Goal: Task Accomplishment & Management: Manage account settings

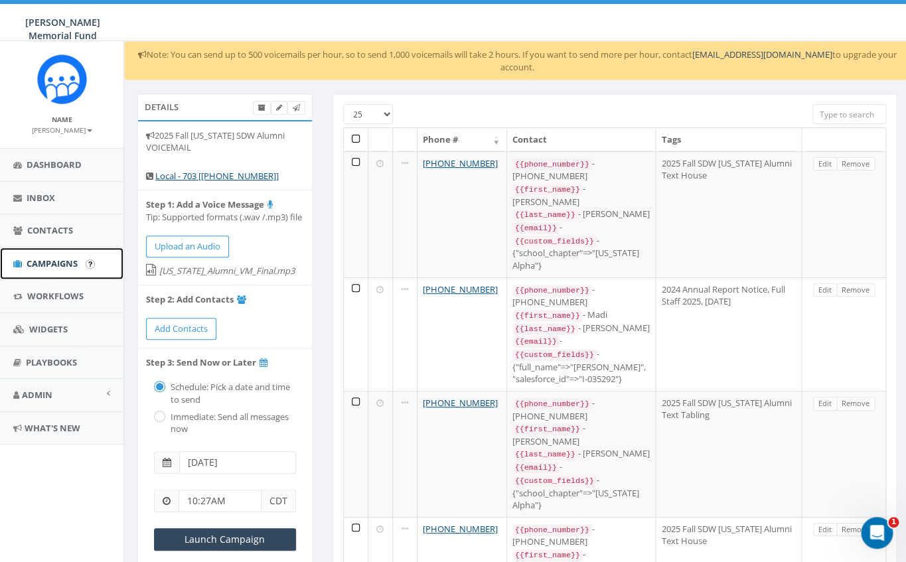
click at [57, 264] on span "Campaigns" at bounding box center [52, 264] width 51 height 12
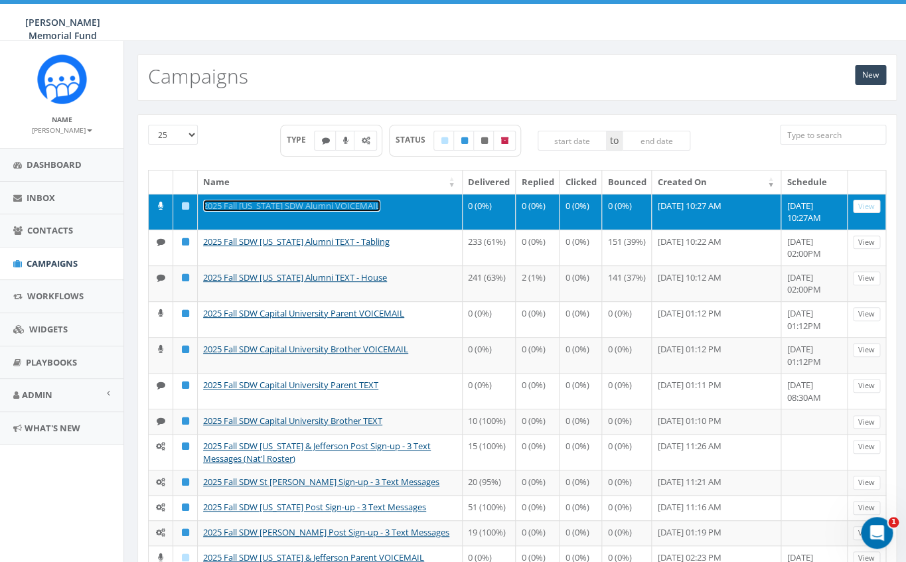
click at [296, 204] on link "2025 Fall [US_STATE] SDW Alumni VOICEMAIL" at bounding box center [291, 206] width 177 height 12
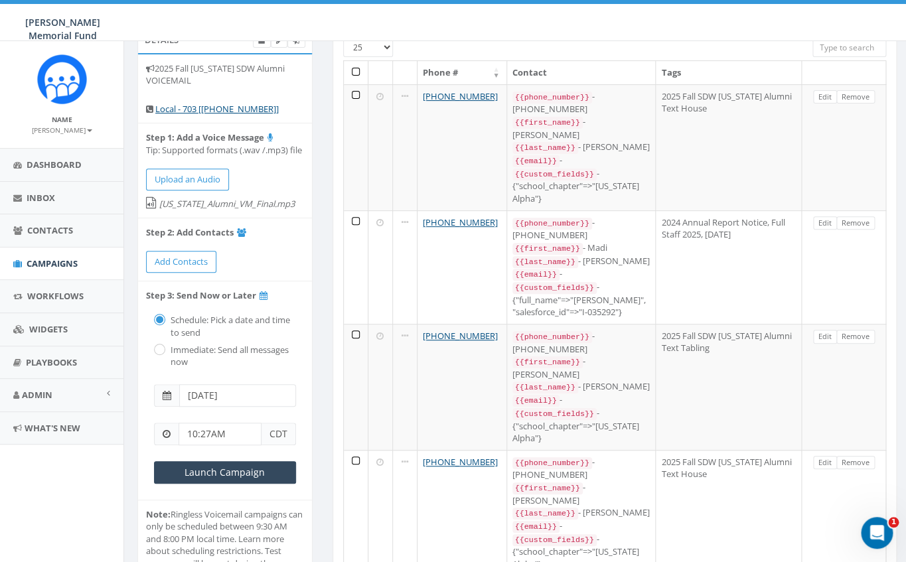
scroll to position [71, 0]
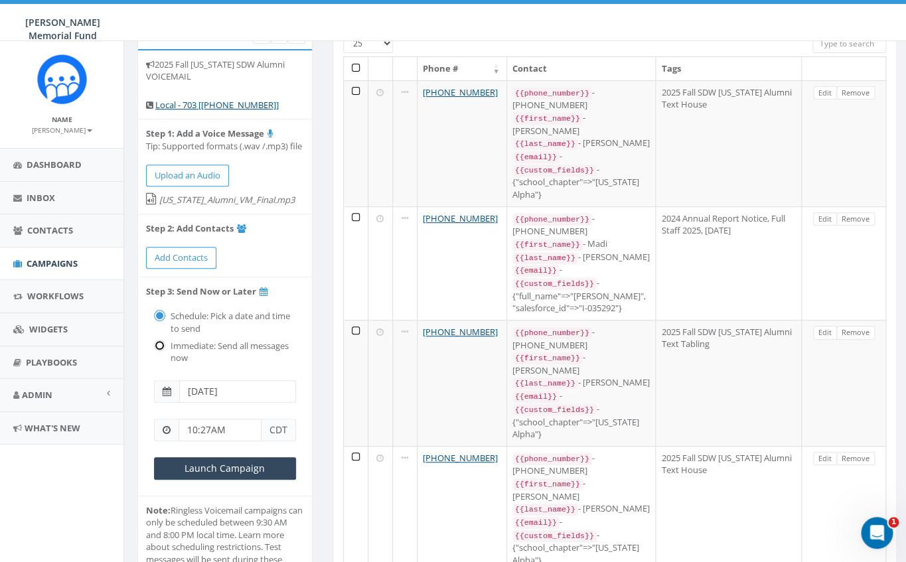
click at [159, 349] on input "radio" at bounding box center [158, 346] width 9 height 9
radio input "true"
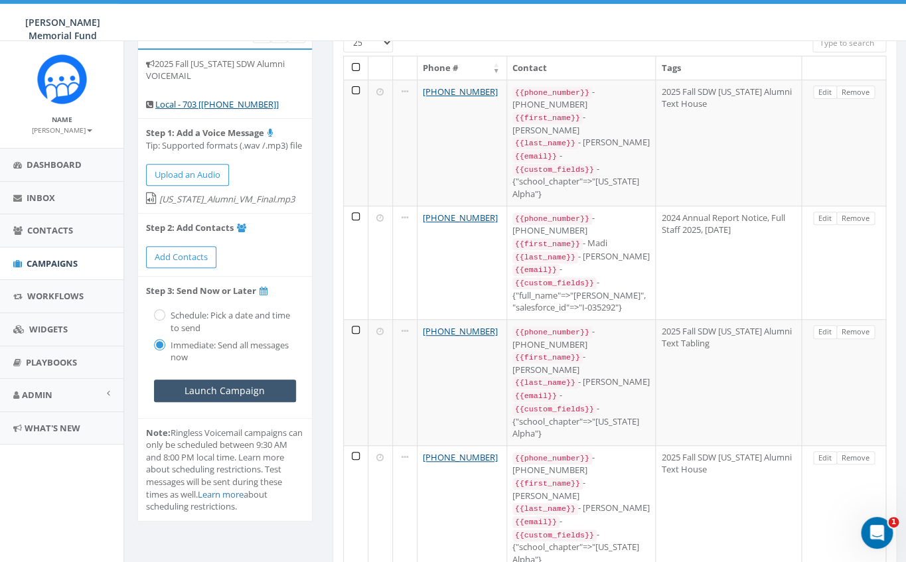
scroll to position [72, 0]
click at [252, 389] on input "Launch Campaign" at bounding box center [225, 390] width 142 height 23
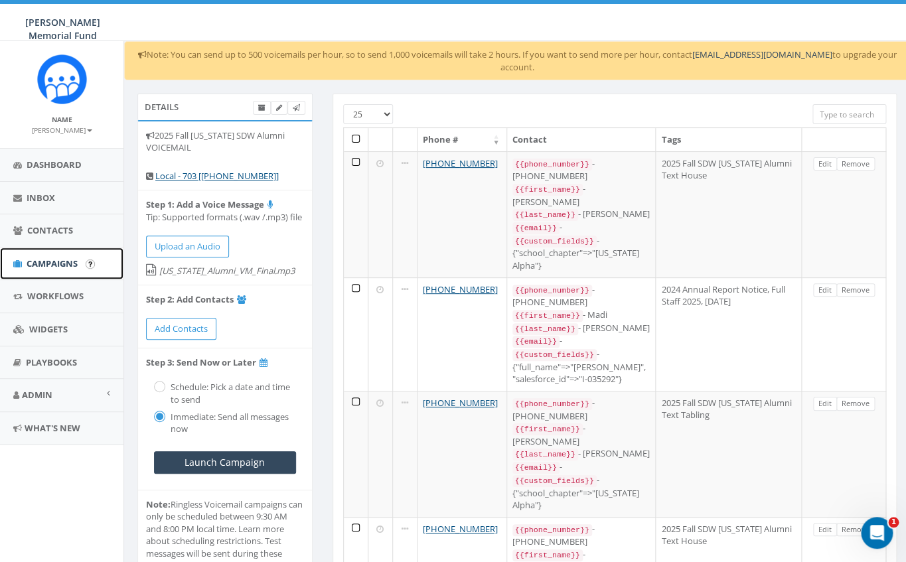
click at [63, 260] on span "Campaigns" at bounding box center [52, 264] width 51 height 12
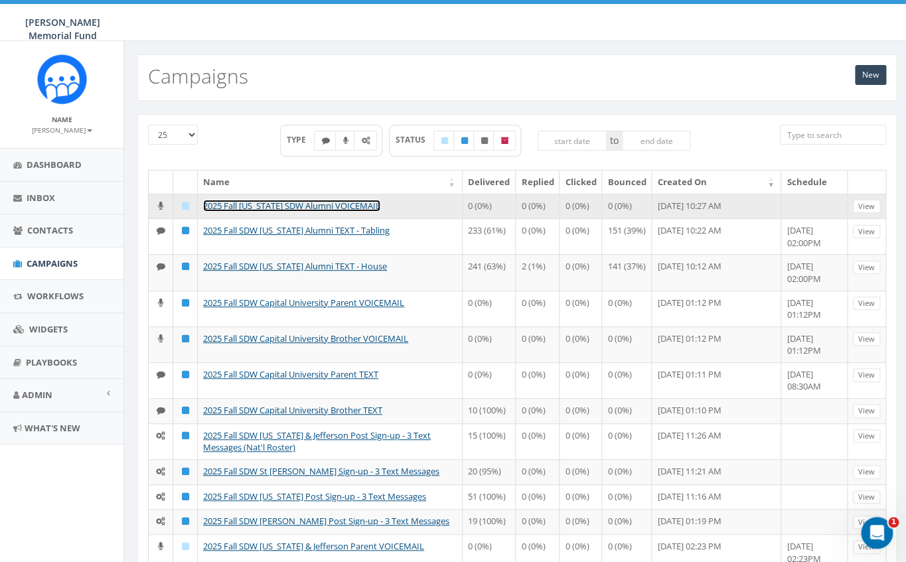
click at [331, 202] on link "2025 Fall [US_STATE] SDW Alumni VOICEMAIL" at bounding box center [291, 206] width 177 height 12
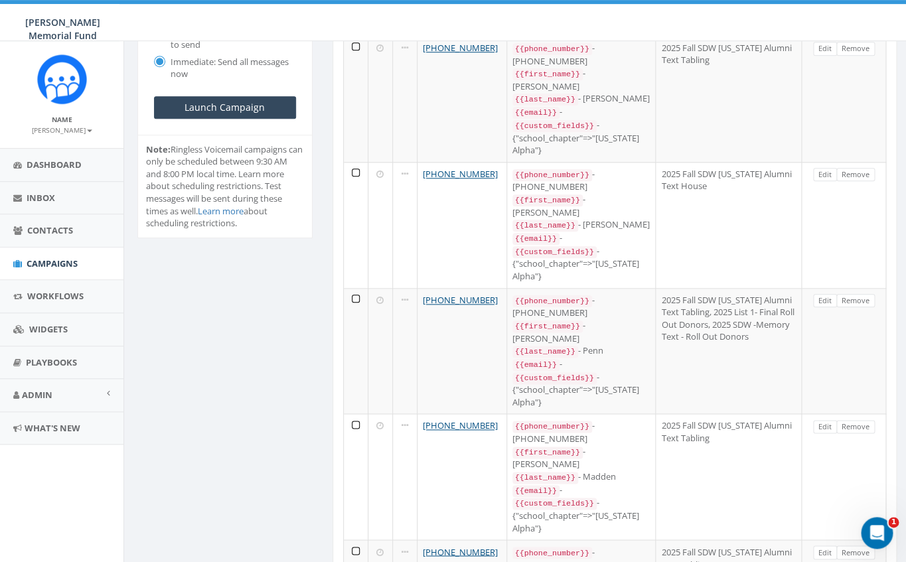
scroll to position [353, 0]
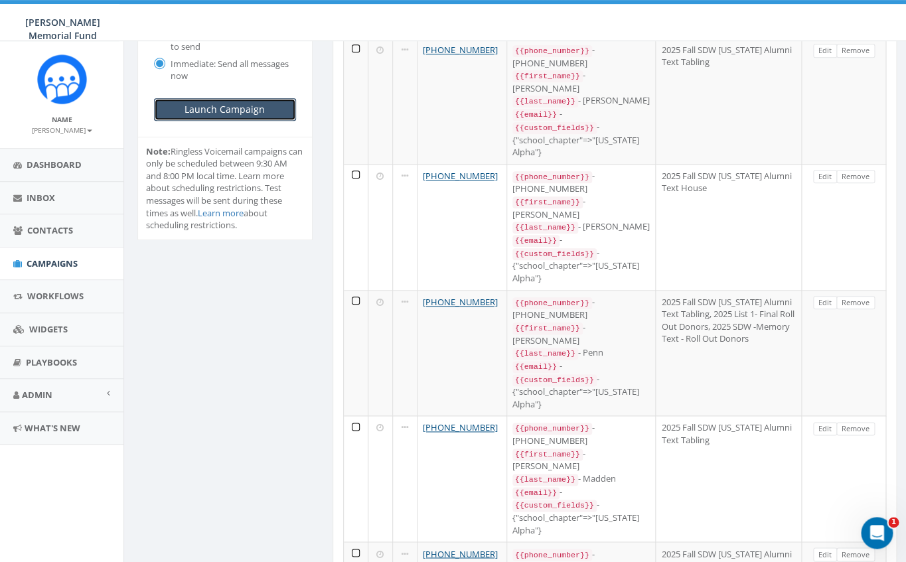
click at [218, 110] on input "Launch Campaign" at bounding box center [225, 109] width 142 height 23
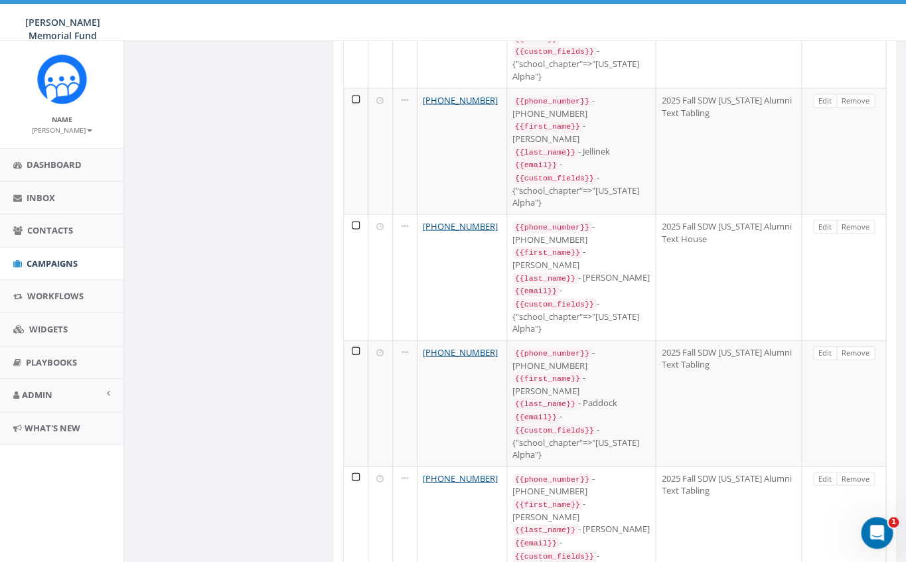
scroll to position [804, 0]
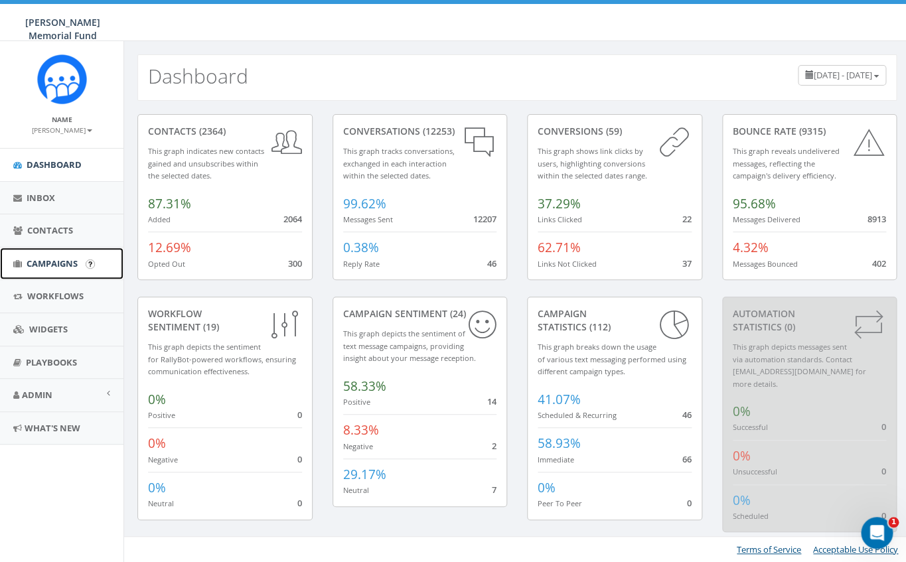
click at [50, 263] on span "Campaigns" at bounding box center [52, 264] width 51 height 12
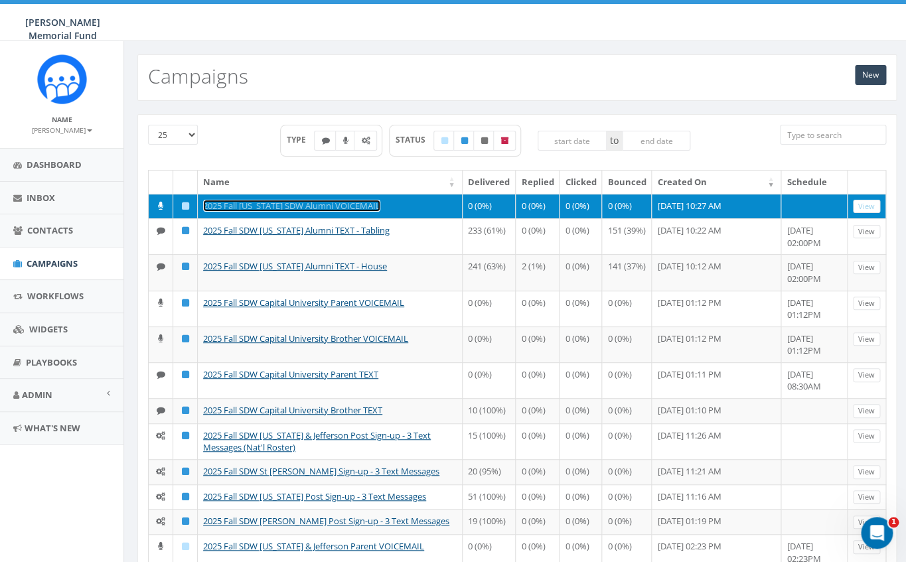
click at [282, 206] on link "2025 Fall [US_STATE] SDW Alumni VOICEMAIL" at bounding box center [291, 206] width 177 height 12
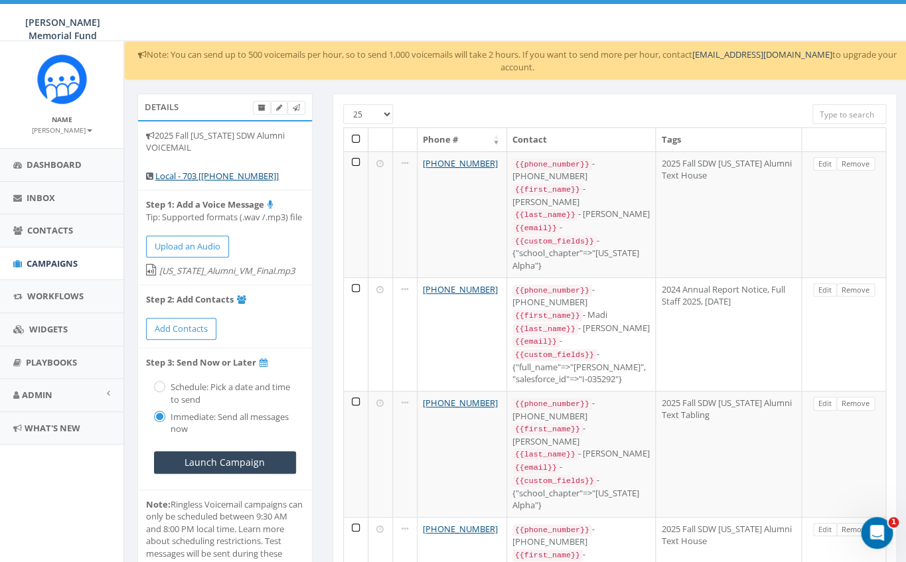
click at [357, 128] on th at bounding box center [356, 139] width 25 height 23
click at [355, 128] on th at bounding box center [356, 139] width 25 height 23
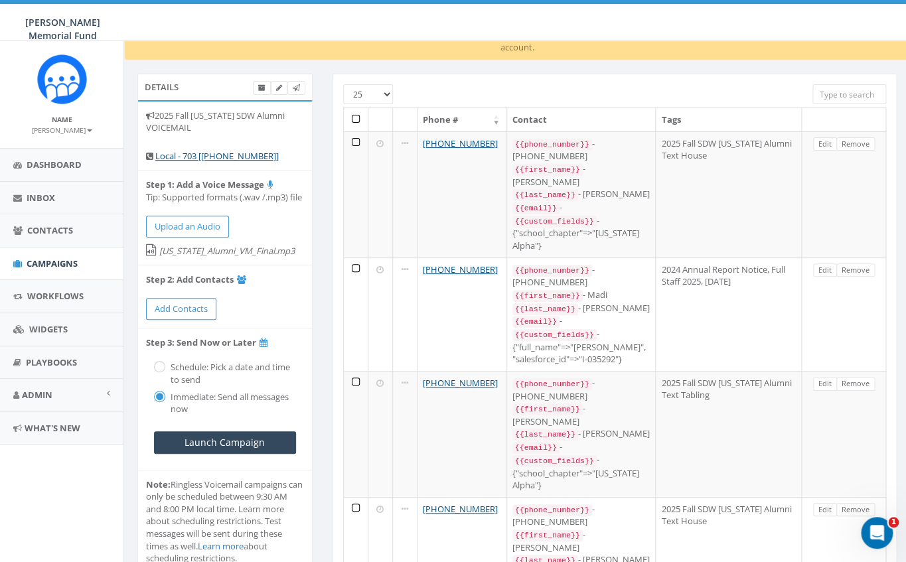
scroll to position [17, 0]
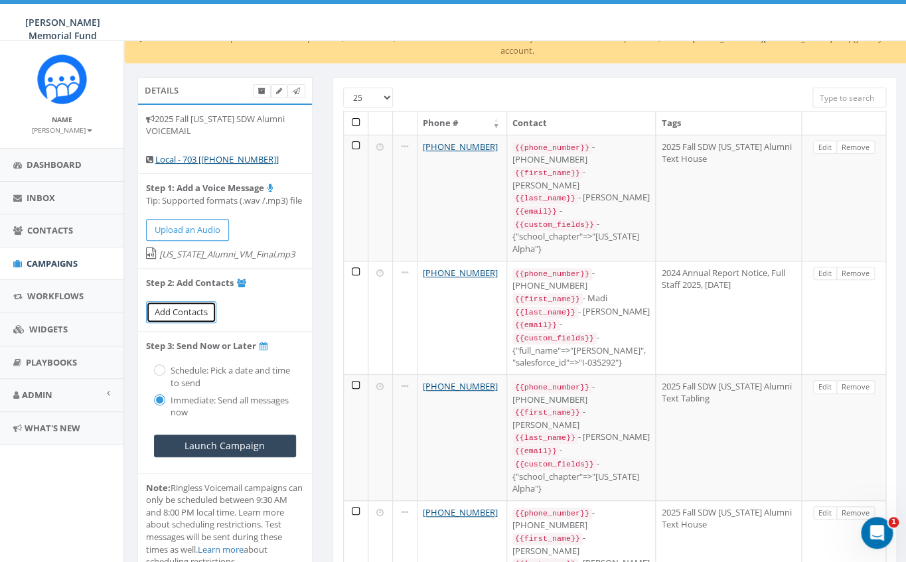
click at [198, 310] on span "Add Contacts" at bounding box center [181, 312] width 53 height 12
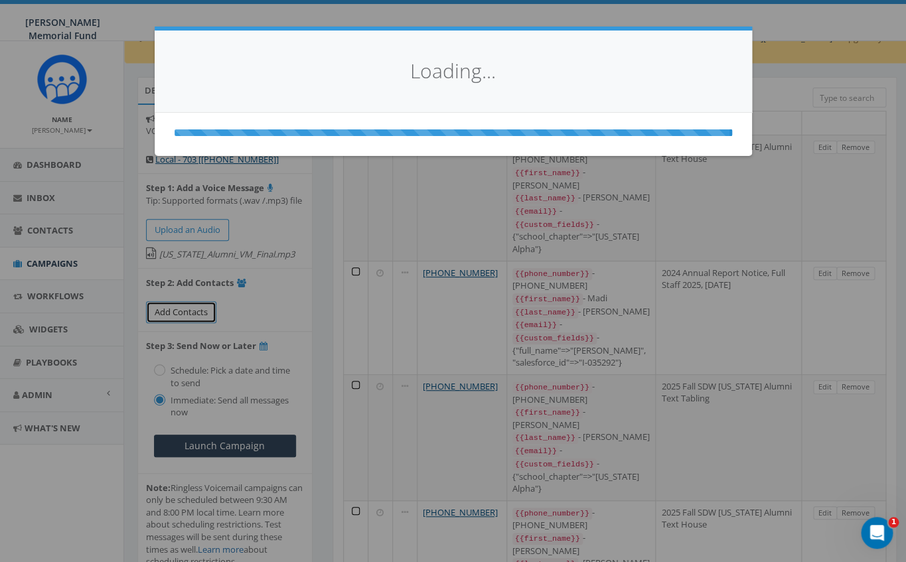
select select
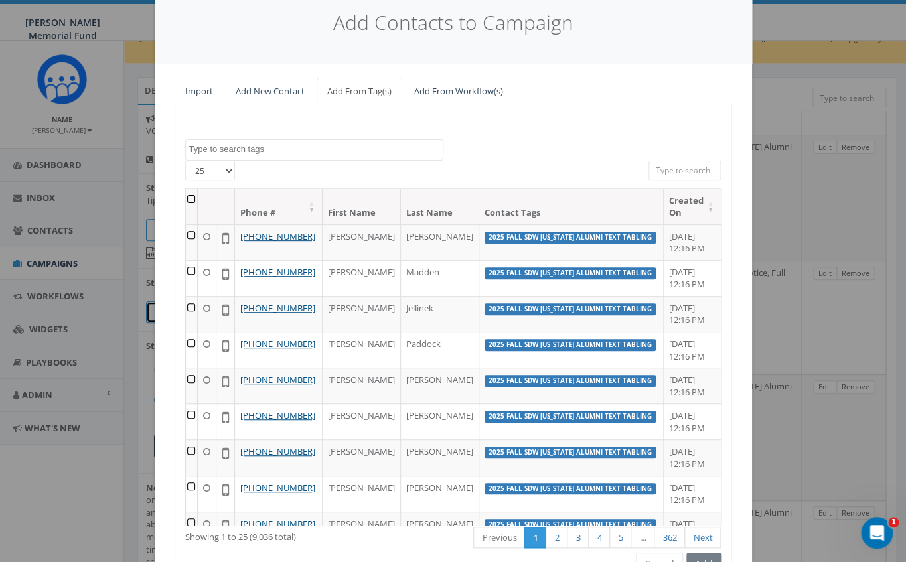
scroll to position [122, 0]
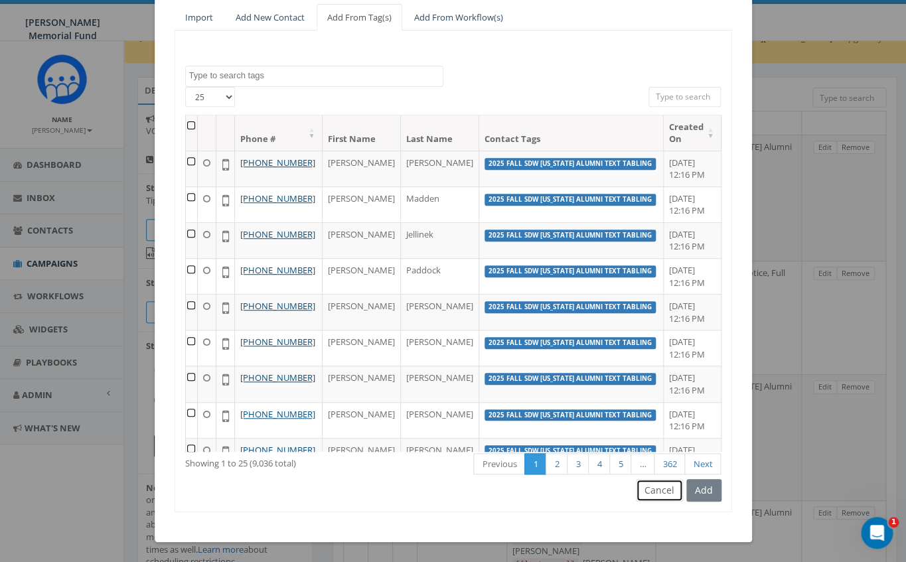
click at [662, 490] on button "Cancel" at bounding box center [659, 490] width 47 height 23
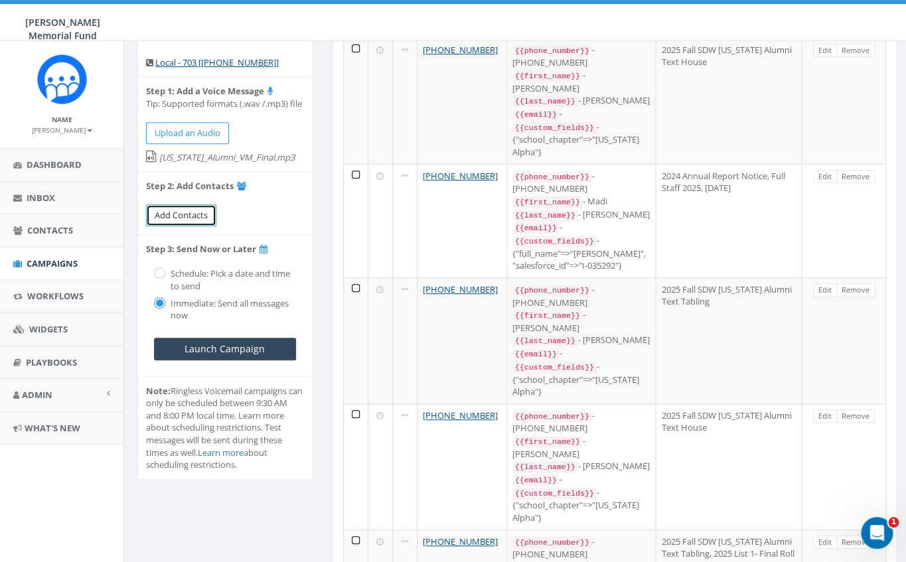
scroll to position [0, 0]
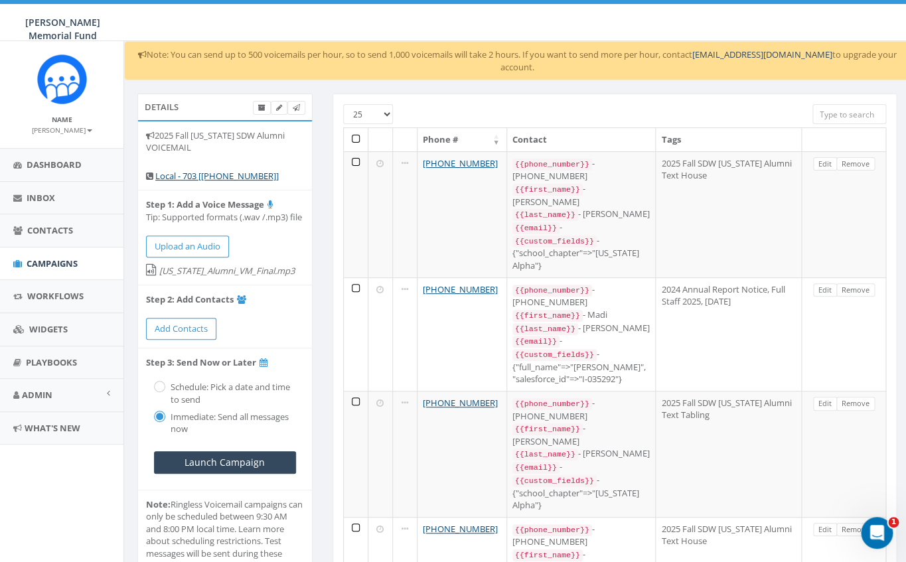
click at [355, 128] on th at bounding box center [356, 139] width 25 height 23
click at [160, 386] on input "radio" at bounding box center [158, 388] width 9 height 9
radio input "true"
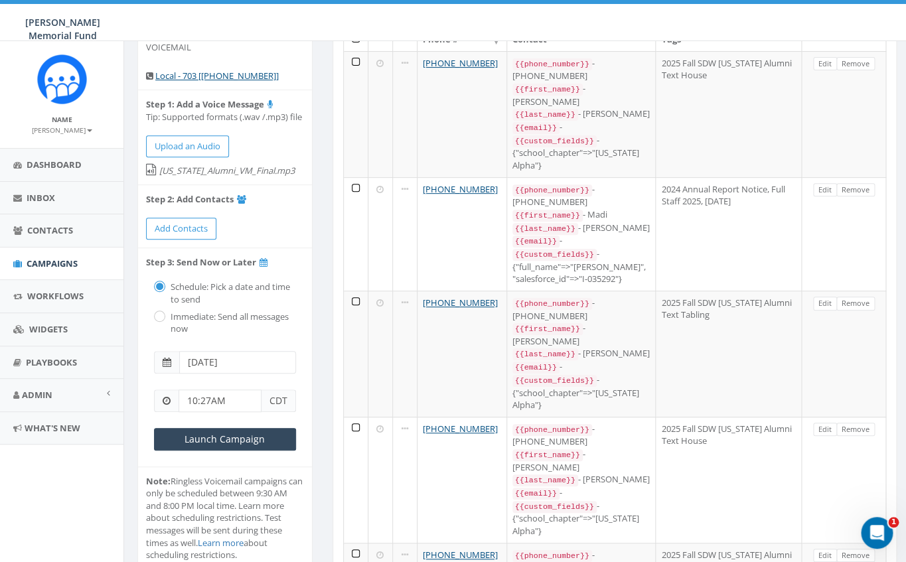
scroll to position [107, 0]
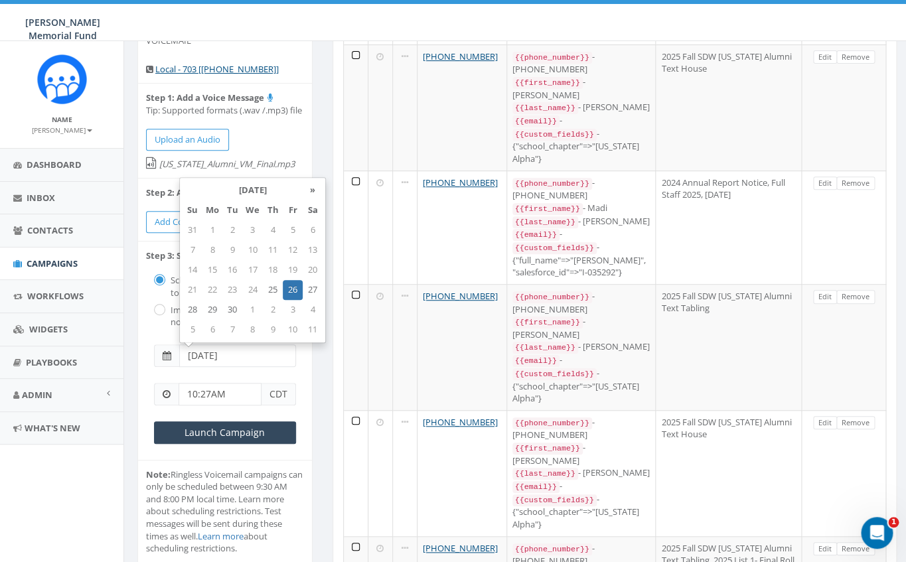
click at [242, 360] on input "[DATE]" at bounding box center [237, 355] width 117 height 23
click at [227, 393] on input "10:27AM" at bounding box center [220, 394] width 83 height 23
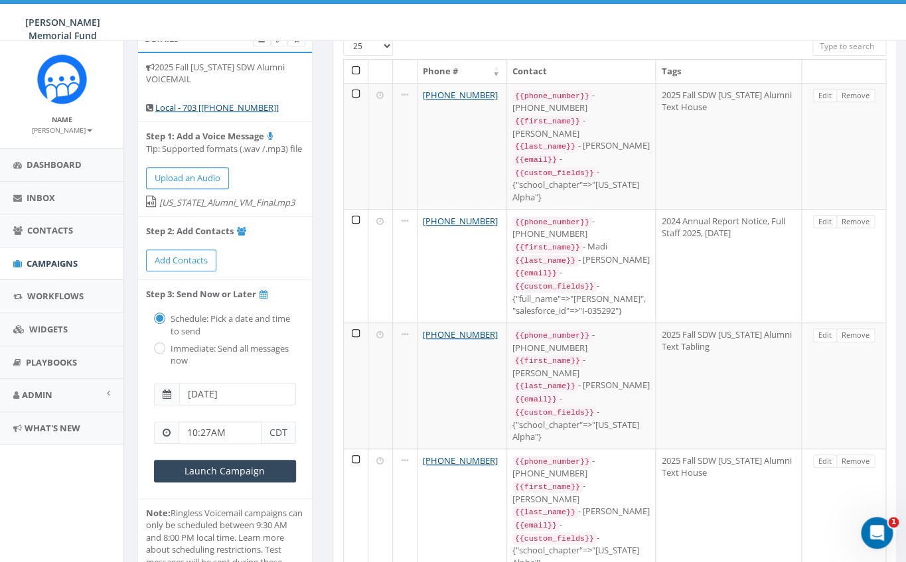
scroll to position [73, 0]
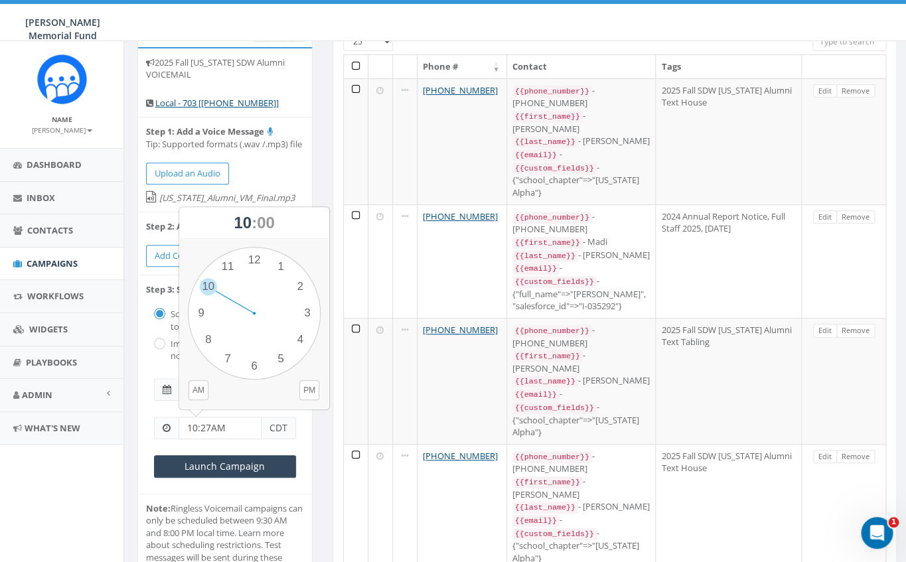
drag, startPoint x: 230, startPoint y: 431, endPoint x: 181, endPoint y: 428, distance: 49.8
click at [181, 428] on input "10:27AM" at bounding box center [220, 428] width 83 height 23
type input "4:30 PM"
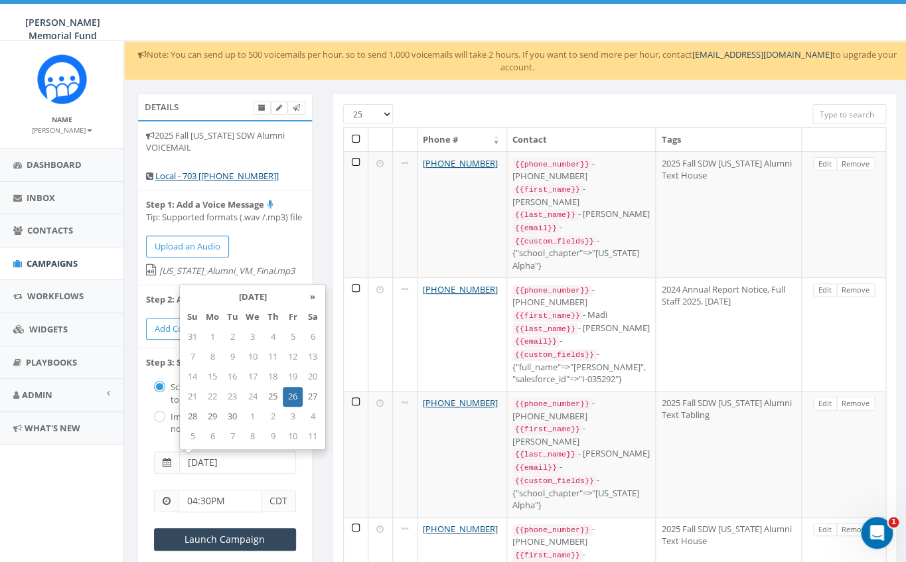
click at [238, 464] on input "2025-09-26" at bounding box center [237, 462] width 117 height 23
click at [276, 398] on td "25" at bounding box center [273, 397] width 20 height 20
type input "2025-09-25"
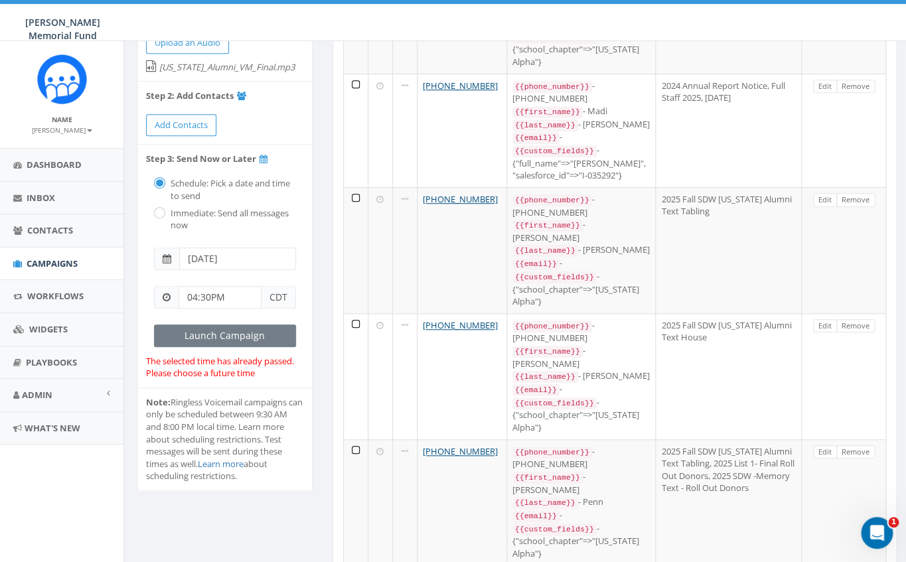
scroll to position [213, 0]
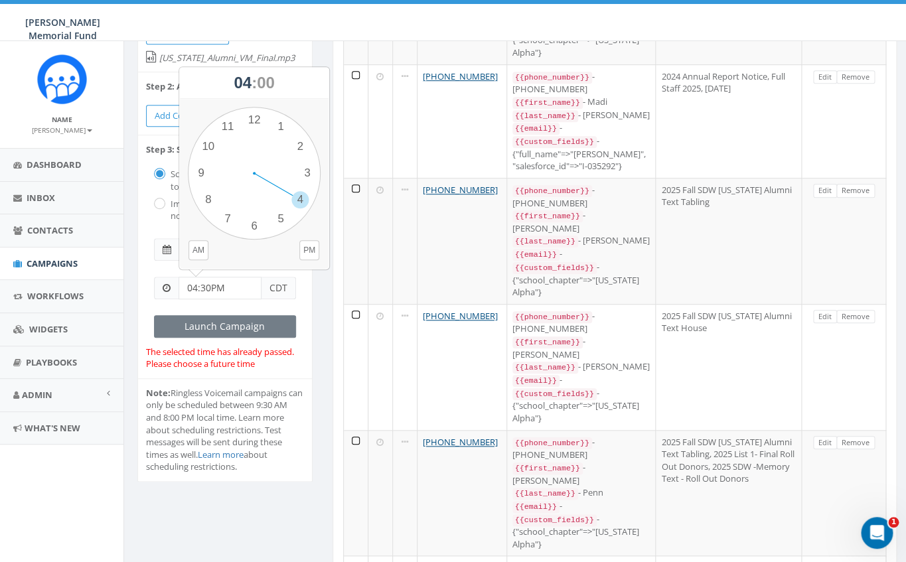
click at [199, 286] on input "04:30PM" at bounding box center [220, 288] width 83 height 23
type input "05:30PM"
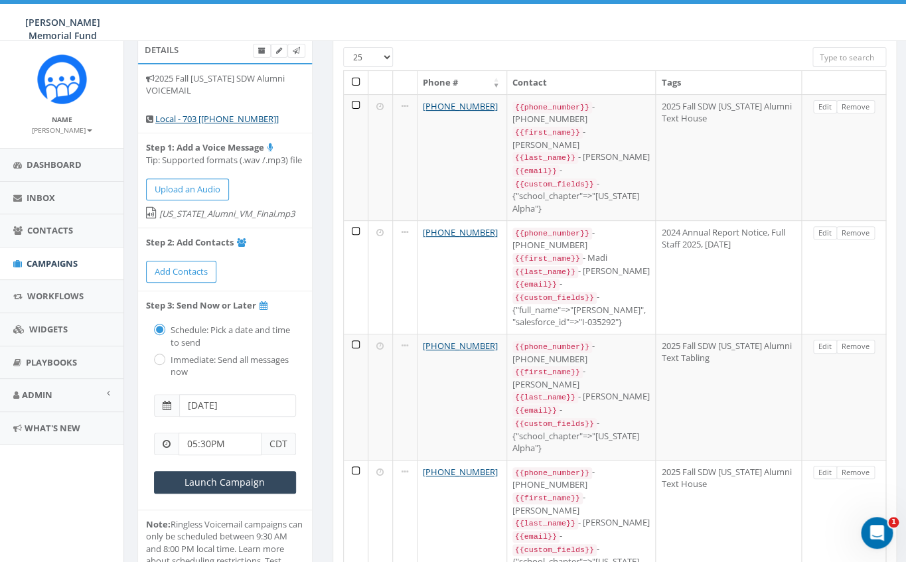
scroll to position [73, 0]
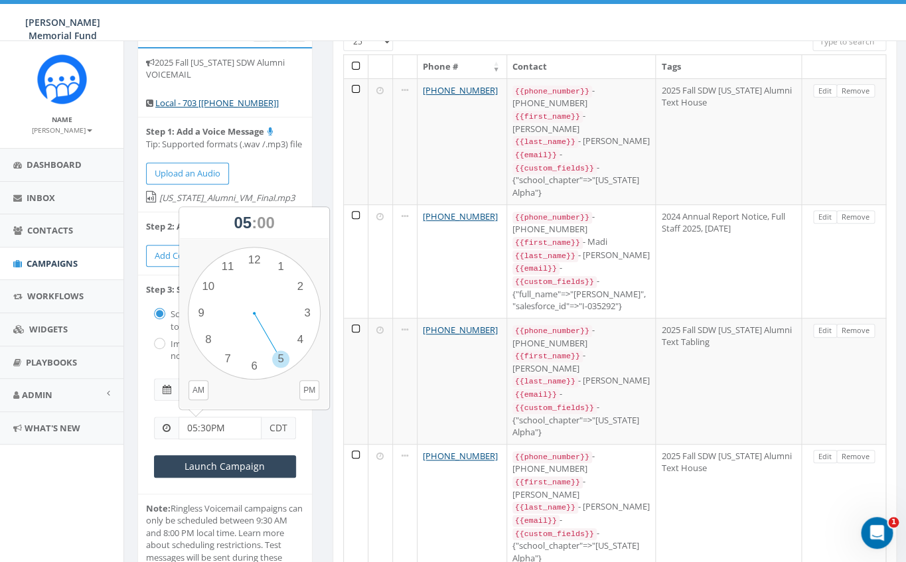
click at [196, 429] on input "05:30PM" at bounding box center [220, 428] width 83 height 23
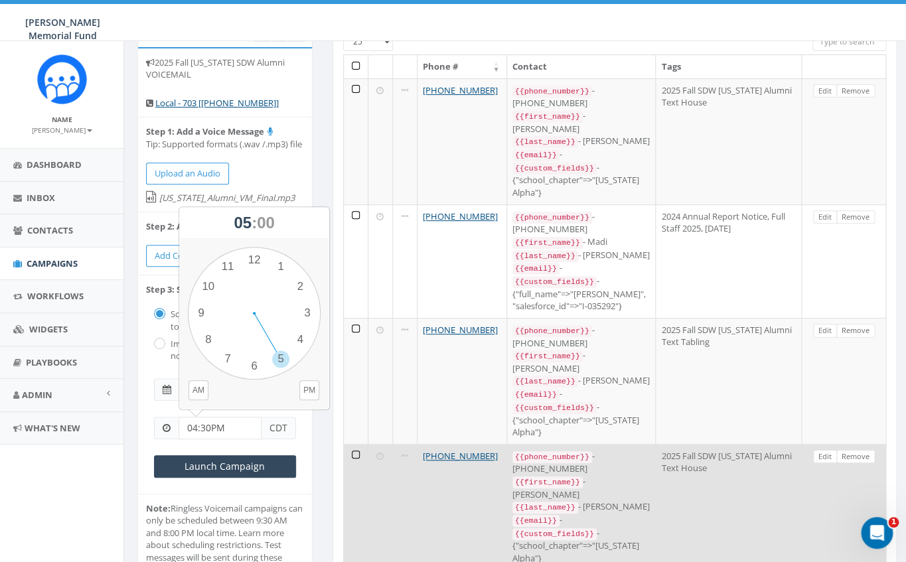
type input "04:30PM"
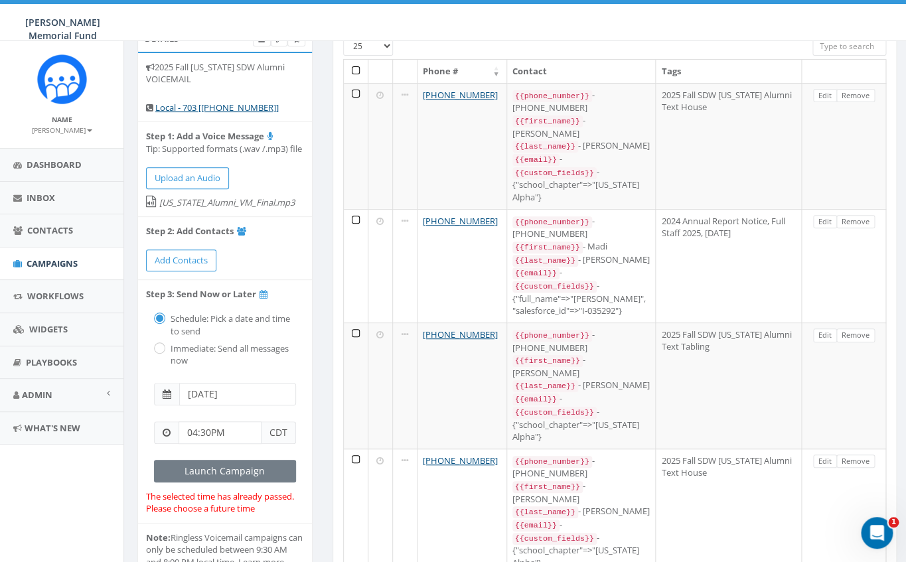
scroll to position [71, 0]
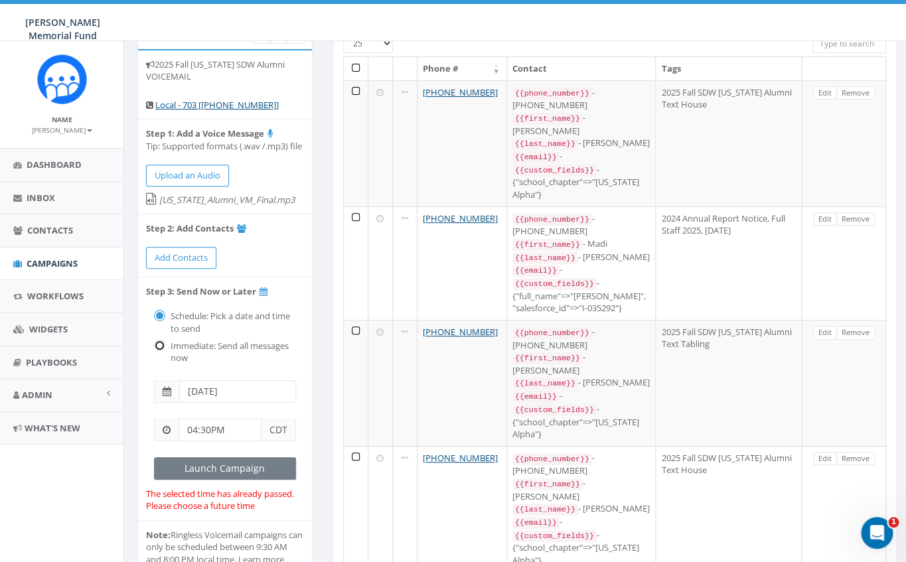
click at [156, 345] on input "radio" at bounding box center [158, 346] width 9 height 9
radio input "true"
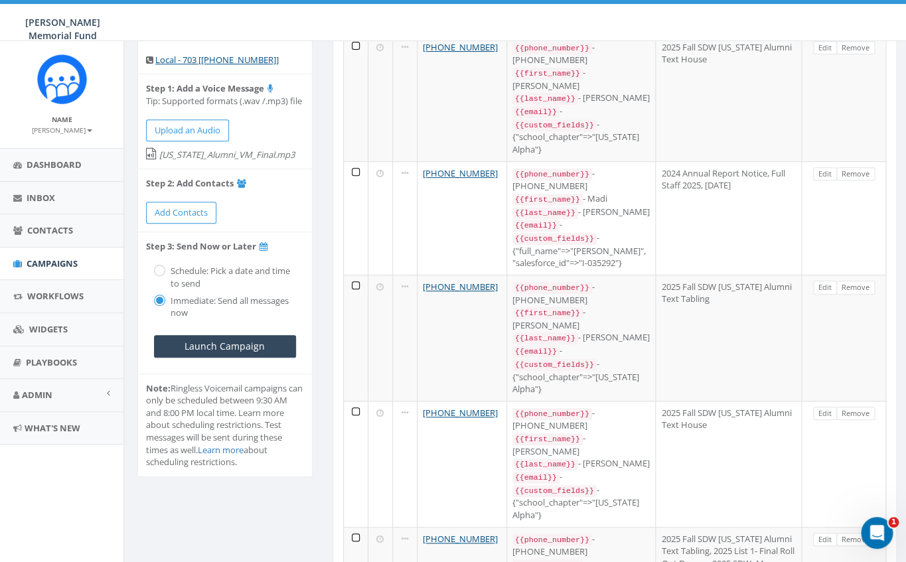
scroll to position [126, 0]
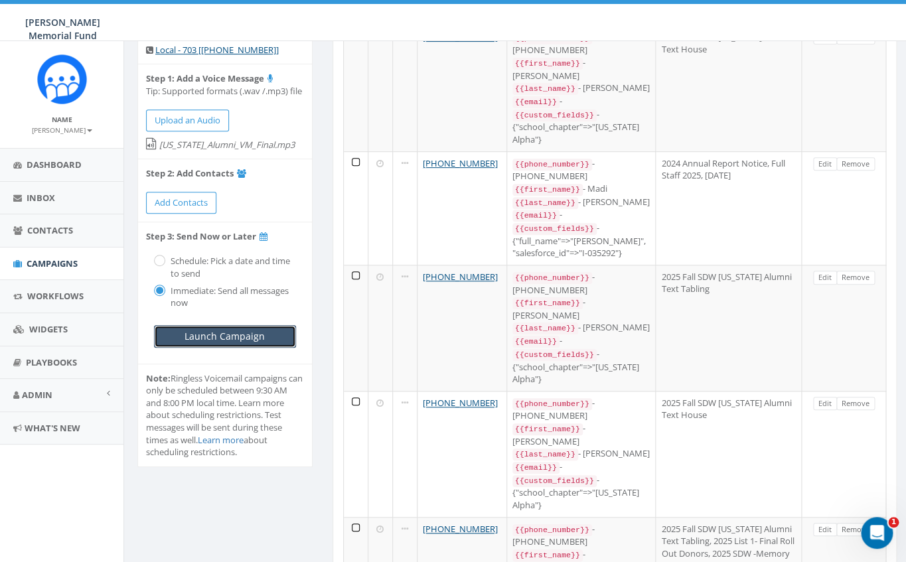
click at [244, 336] on input "Launch Campaign" at bounding box center [225, 336] width 142 height 23
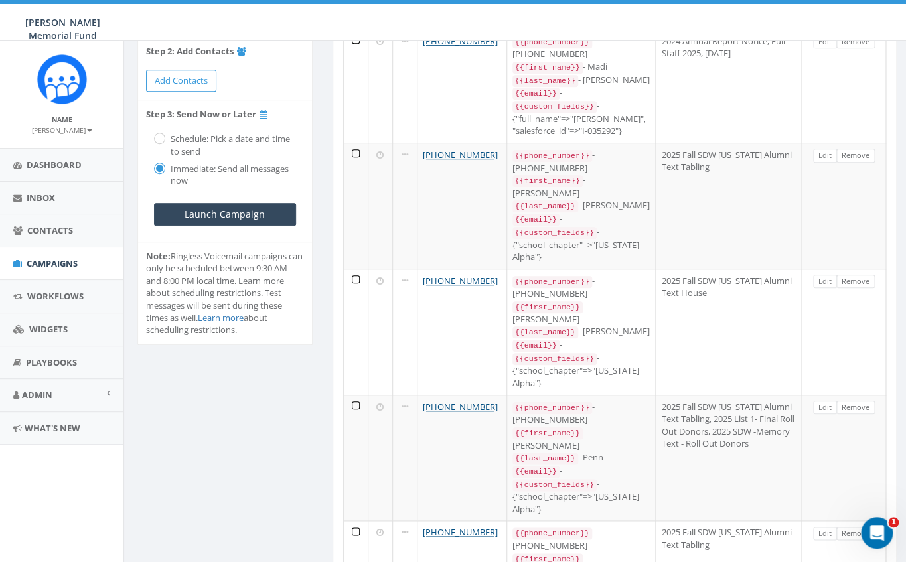
scroll to position [254, 0]
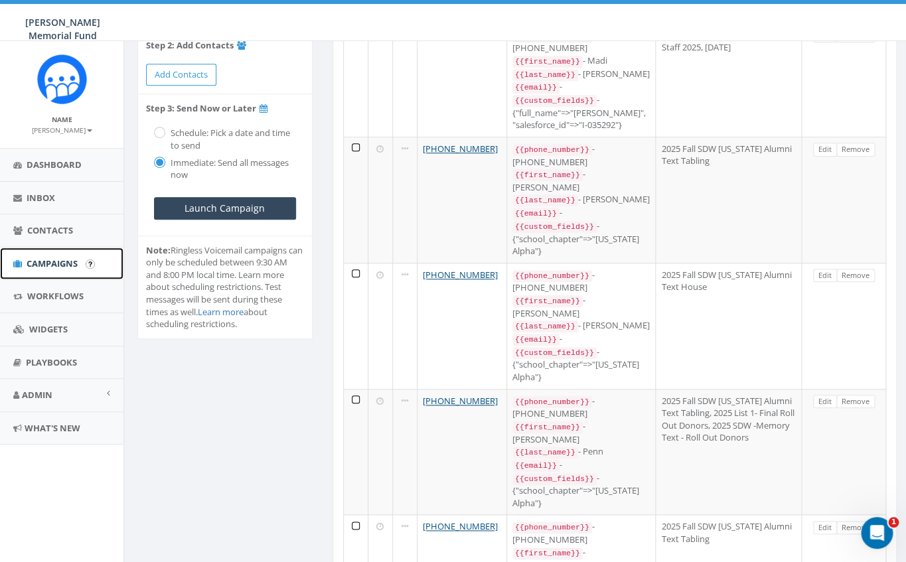
click at [53, 254] on link "Campaigns" at bounding box center [61, 264] width 123 height 33
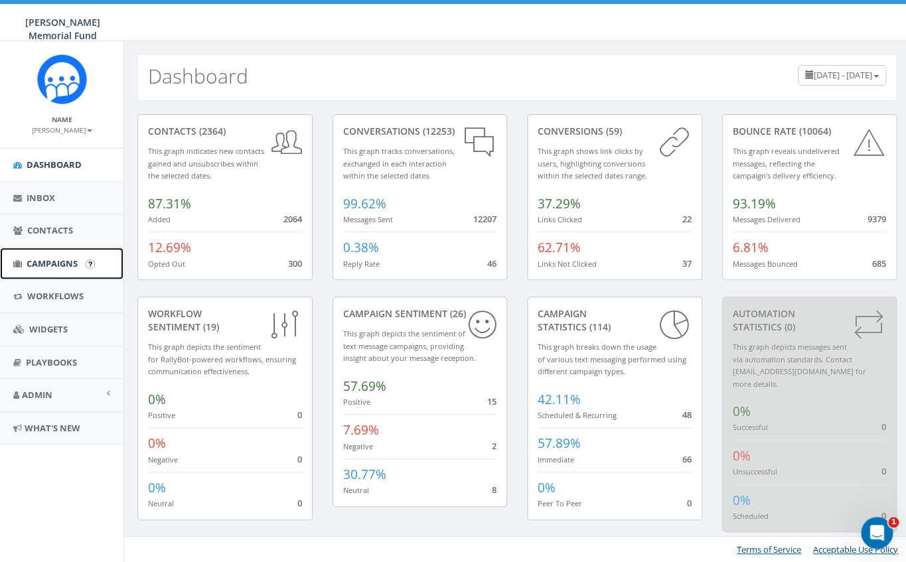
click at [60, 265] on span "Campaigns" at bounding box center [52, 264] width 51 height 12
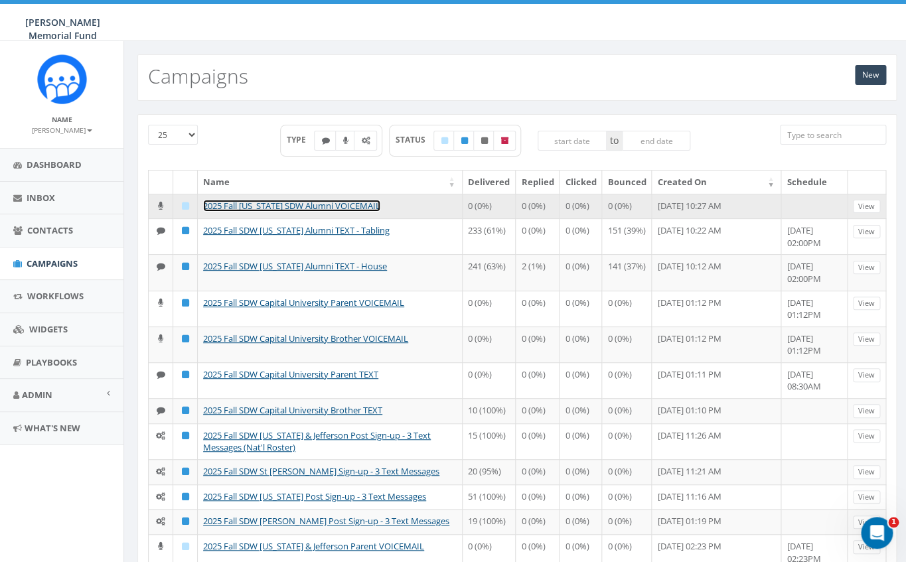
click at [263, 202] on link "2025 Fall [US_STATE] SDW Alumni VOICEMAIL" at bounding box center [291, 206] width 177 height 12
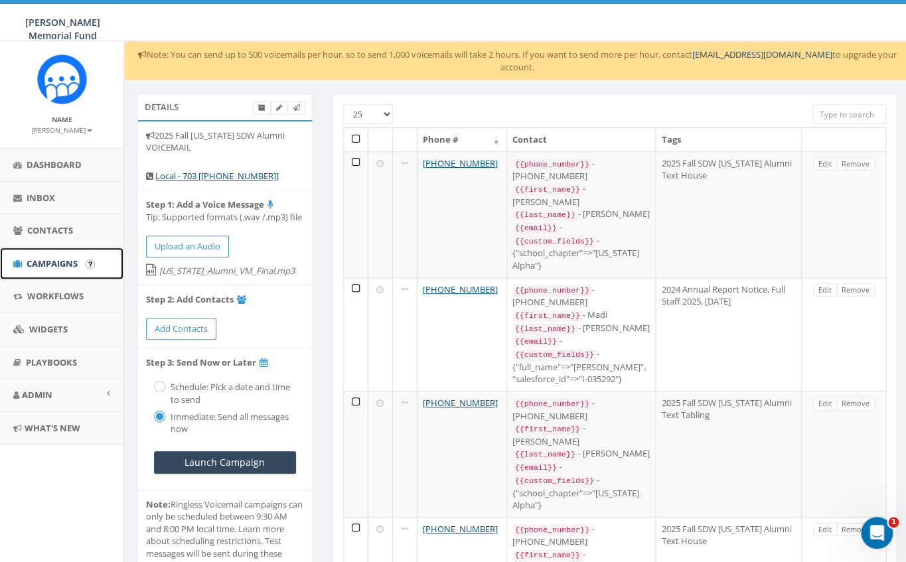
click at [60, 262] on span "Campaigns" at bounding box center [52, 264] width 51 height 12
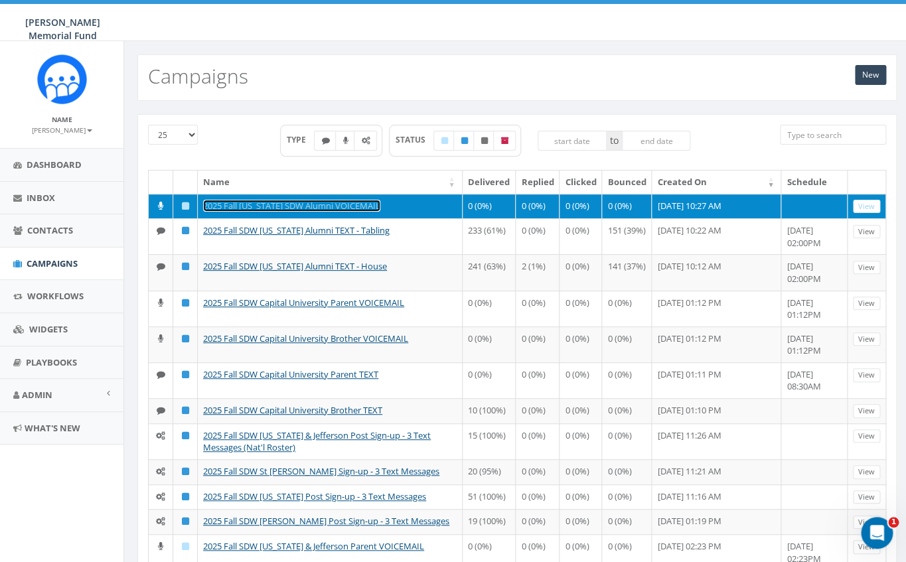
click at [252, 208] on link "2025 Fall [US_STATE] SDW Alumni VOICEMAIL" at bounding box center [291, 206] width 177 height 12
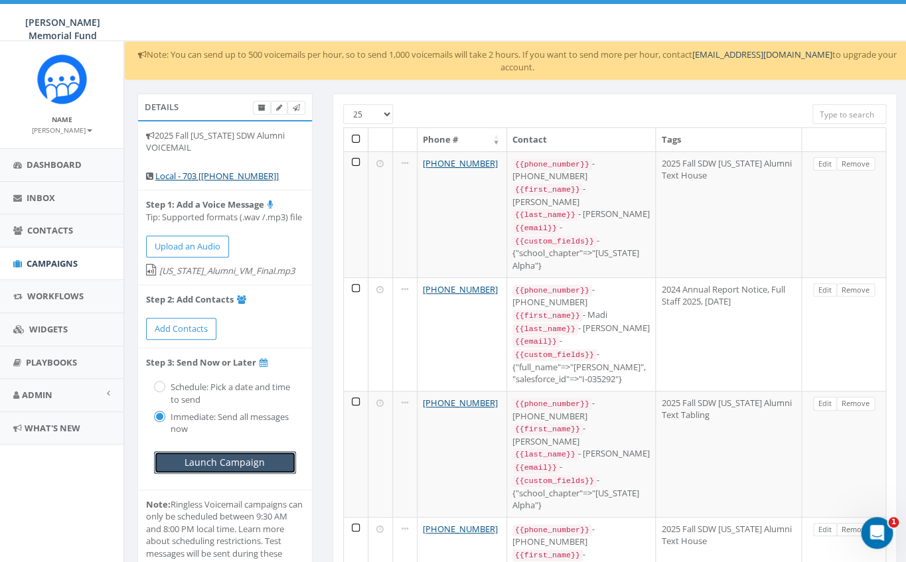
click at [216, 469] on input "Launch Campaign" at bounding box center [225, 462] width 142 height 23
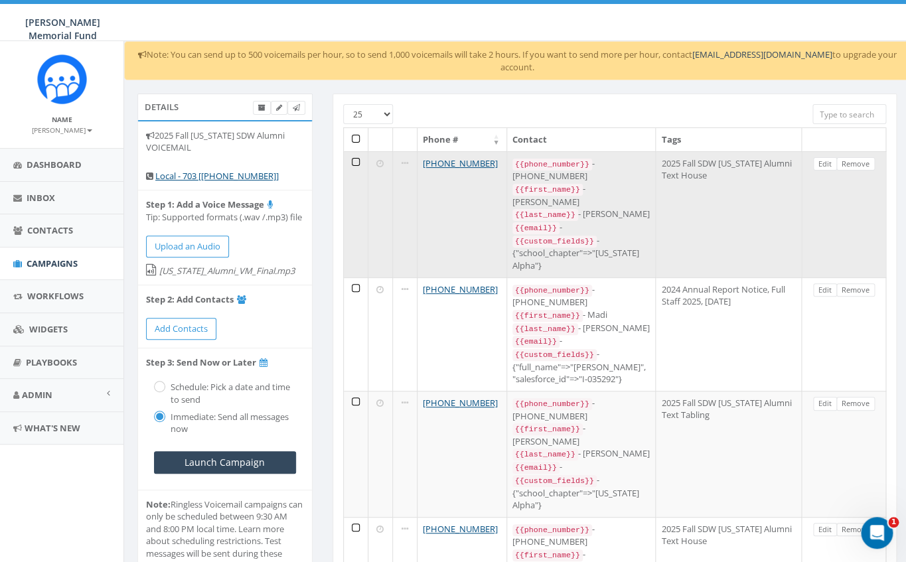
click at [384, 159] on icon at bounding box center [379, 163] width 7 height 9
click at [358, 151] on td at bounding box center [356, 214] width 25 height 126
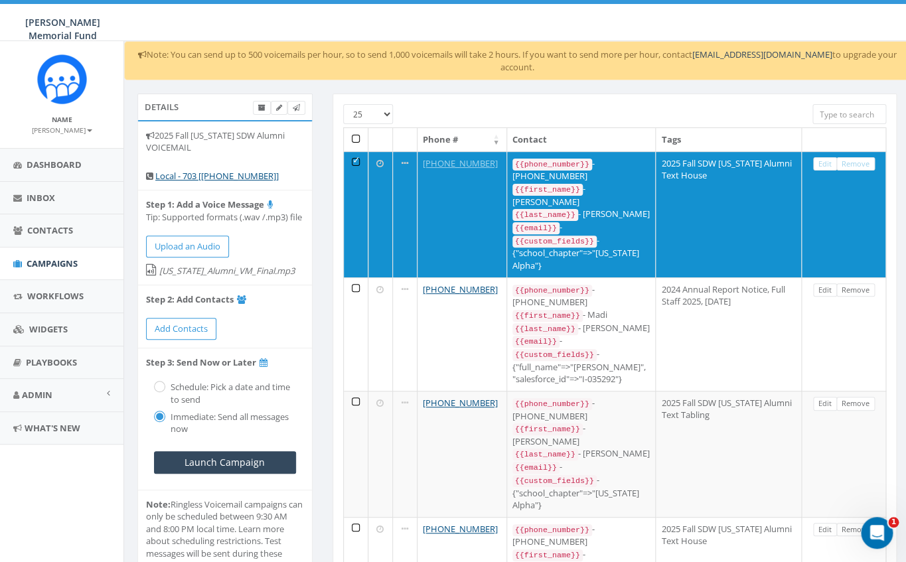
click at [354, 128] on th at bounding box center [356, 139] width 25 height 23
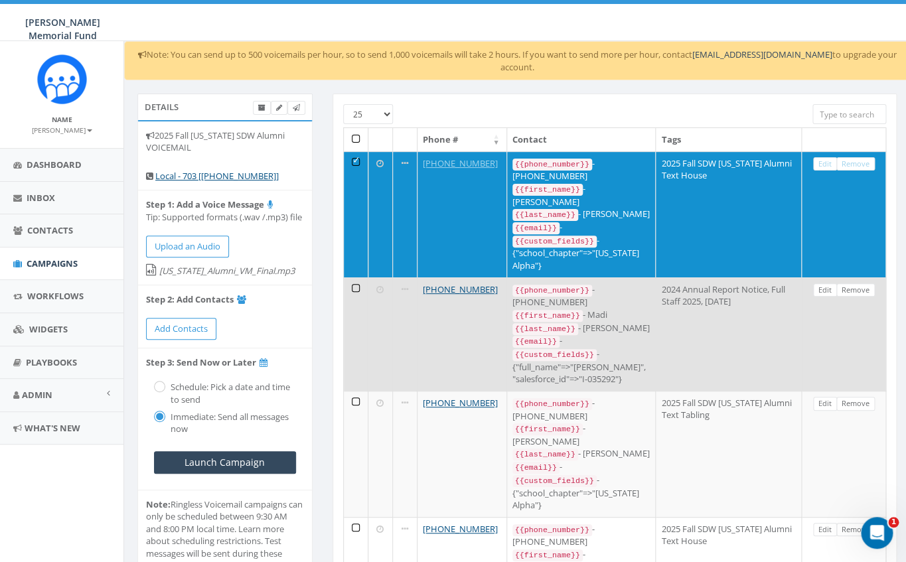
click at [357, 277] on td at bounding box center [356, 333] width 25 height 113
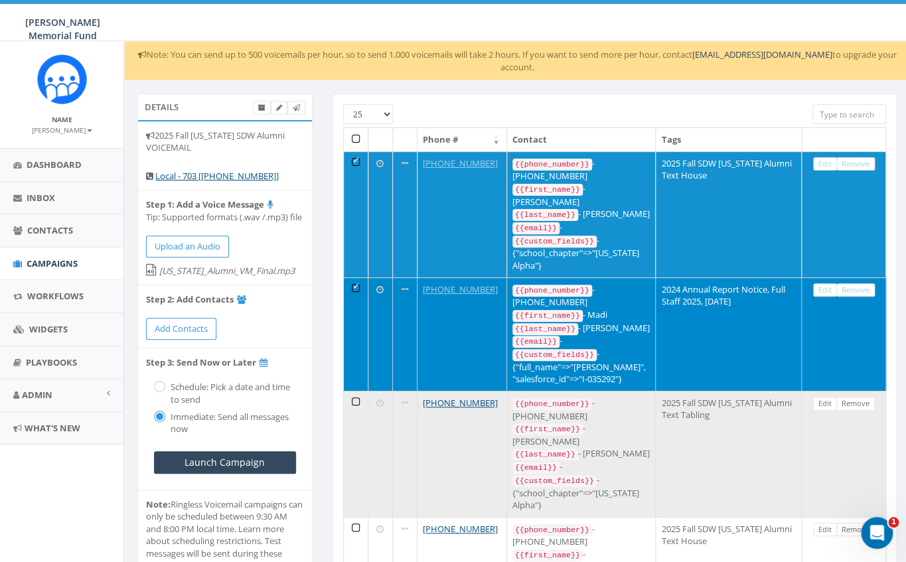
click at [357, 391] on td at bounding box center [356, 454] width 25 height 126
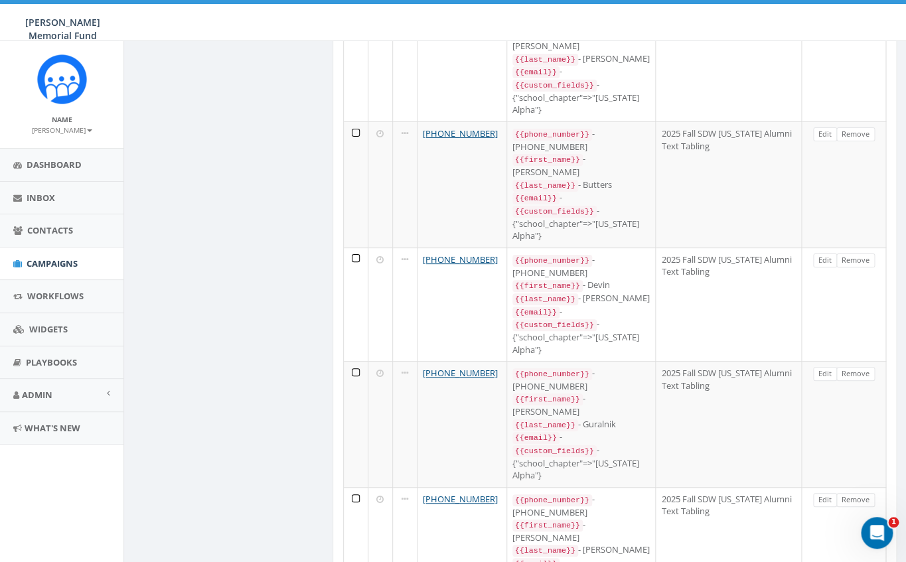
scroll to position [1799, 0]
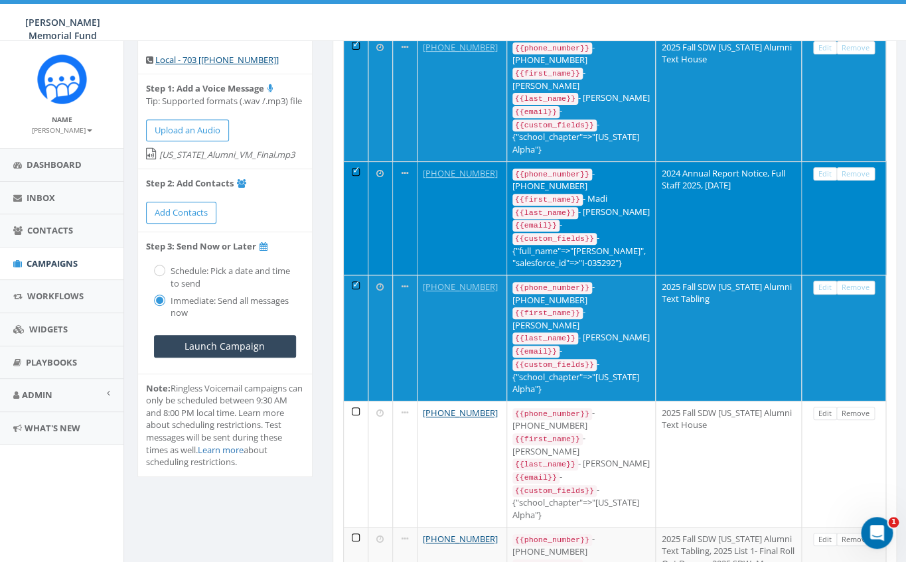
scroll to position [0, 0]
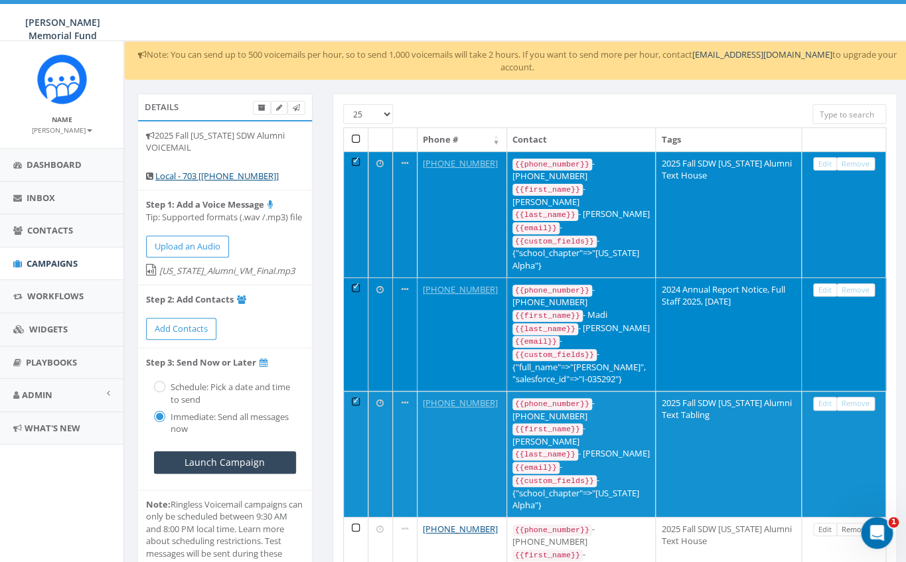
click at [354, 151] on td at bounding box center [356, 214] width 25 height 126
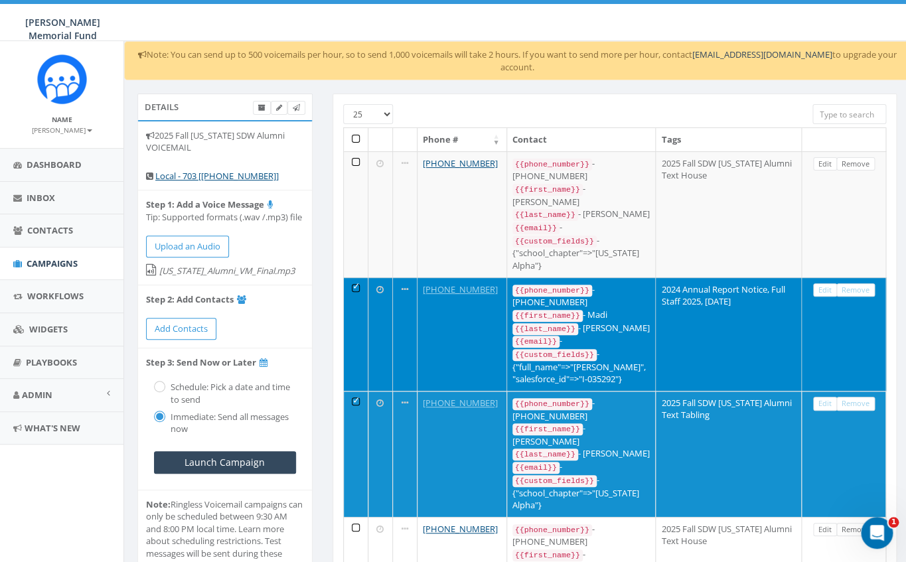
click at [356, 277] on td at bounding box center [356, 333] width 25 height 113
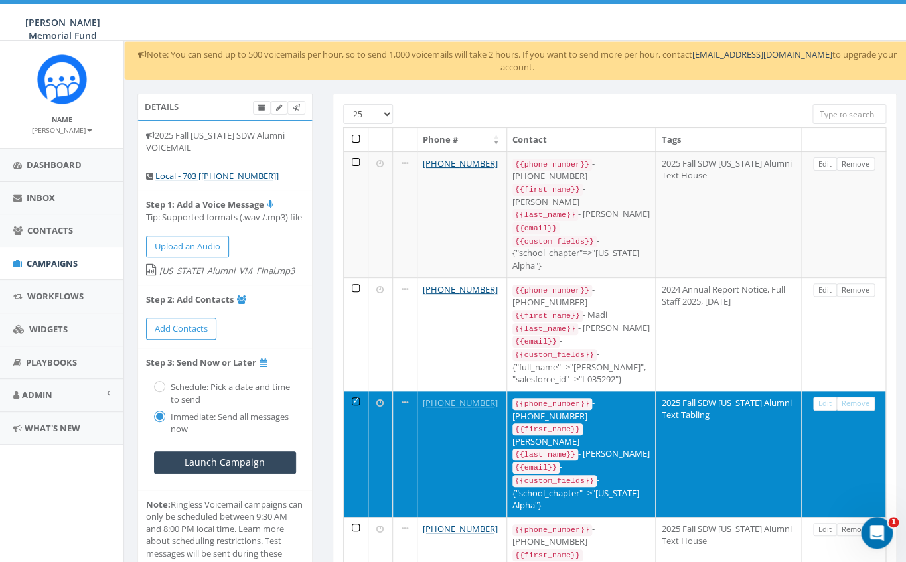
click at [357, 391] on td at bounding box center [356, 454] width 25 height 126
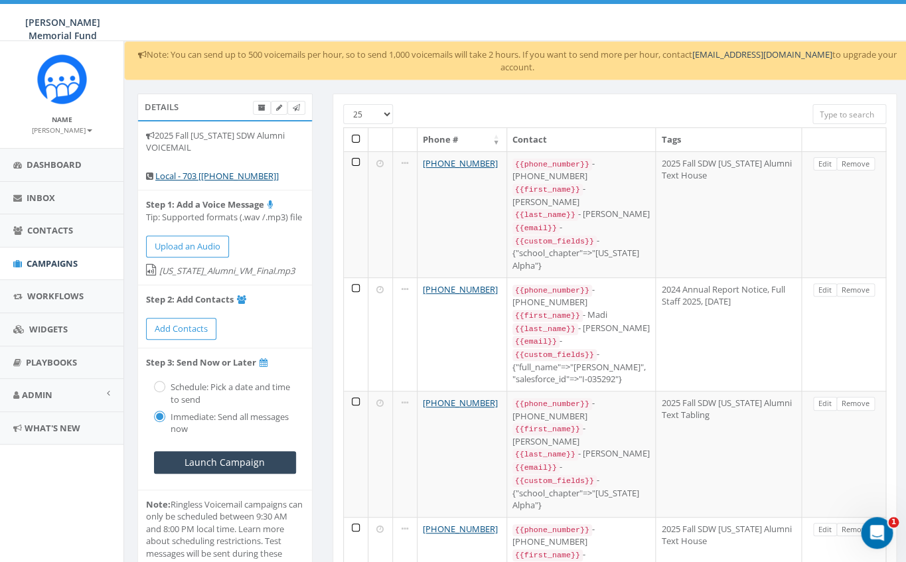
click at [356, 128] on th at bounding box center [356, 139] width 25 height 23
click at [168, 331] on span "Add Contacts" at bounding box center [181, 329] width 53 height 12
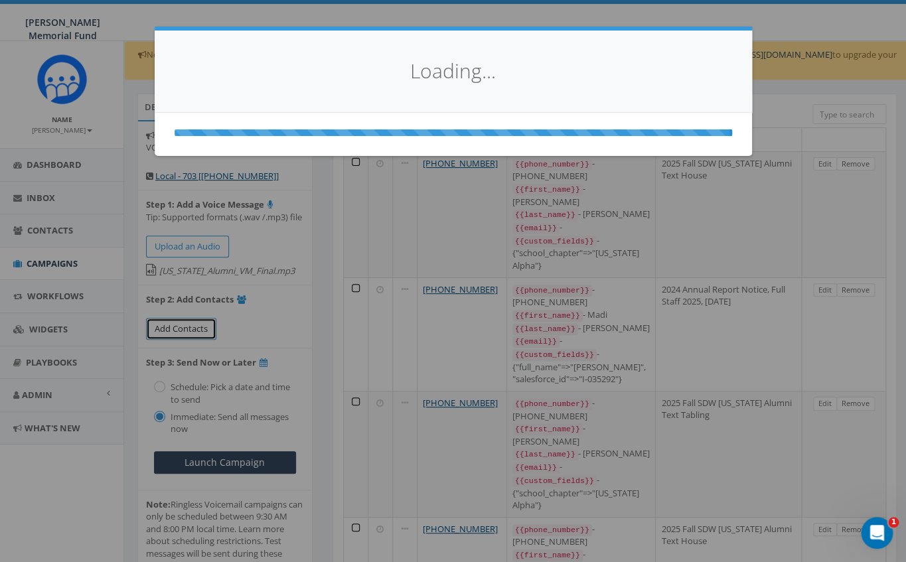
select select
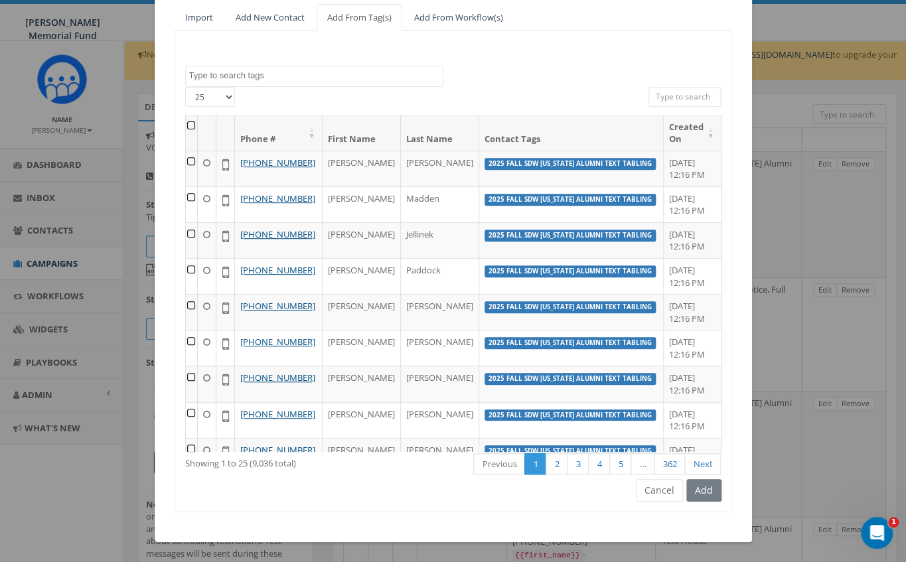
click at [244, 80] on textarea "Search" at bounding box center [316, 76] width 254 height 12
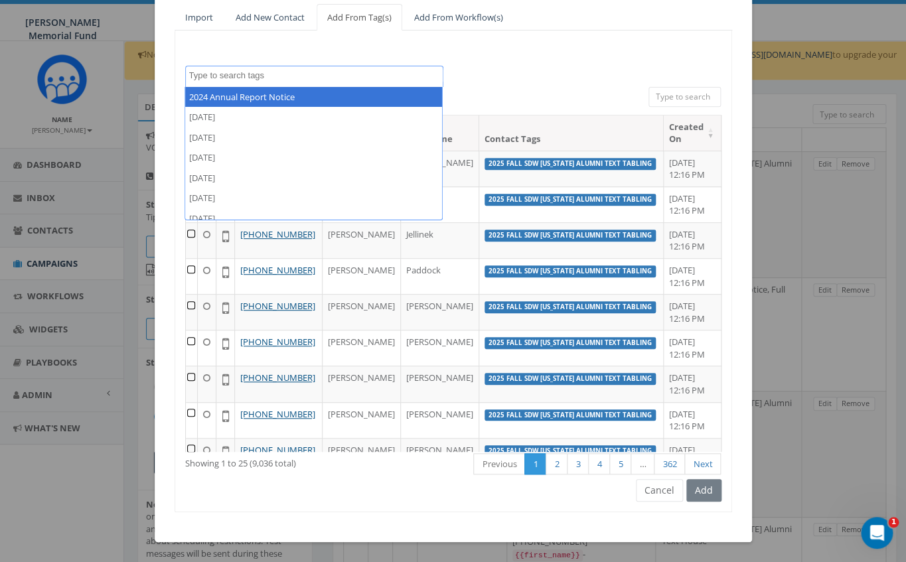
click at [244, 74] on textarea "Search" at bounding box center [316, 76] width 254 height 12
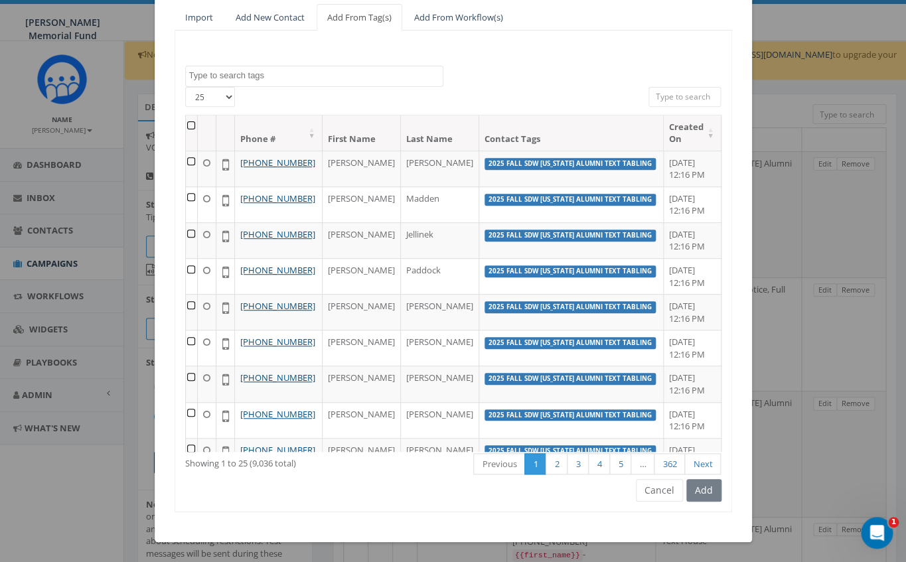
paste textarea "2025 Fall SDW [US_STATE] Alumni Text House"
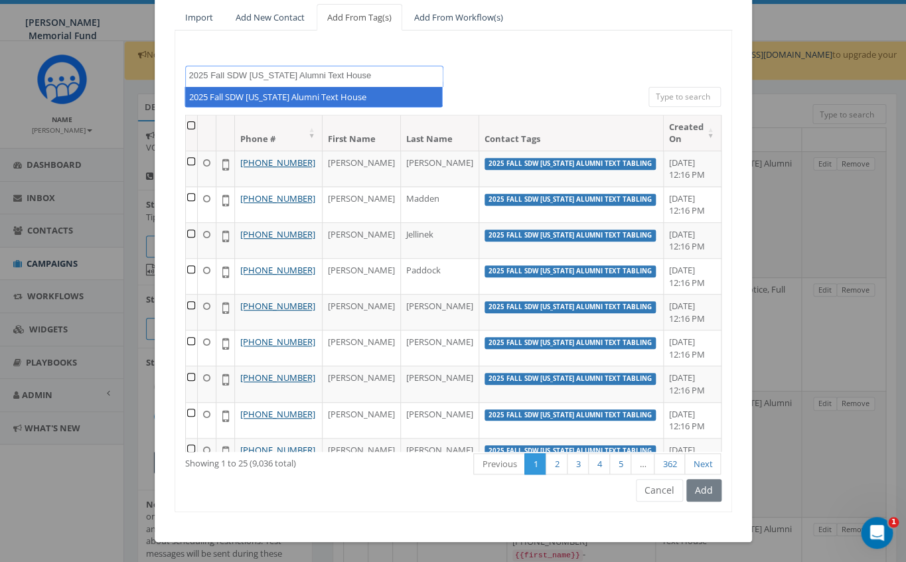
type textarea "2025 Fall SDW [US_STATE] Alumni Text House"
select select "2025 Fall SDW [US_STATE] Alumni Text House"
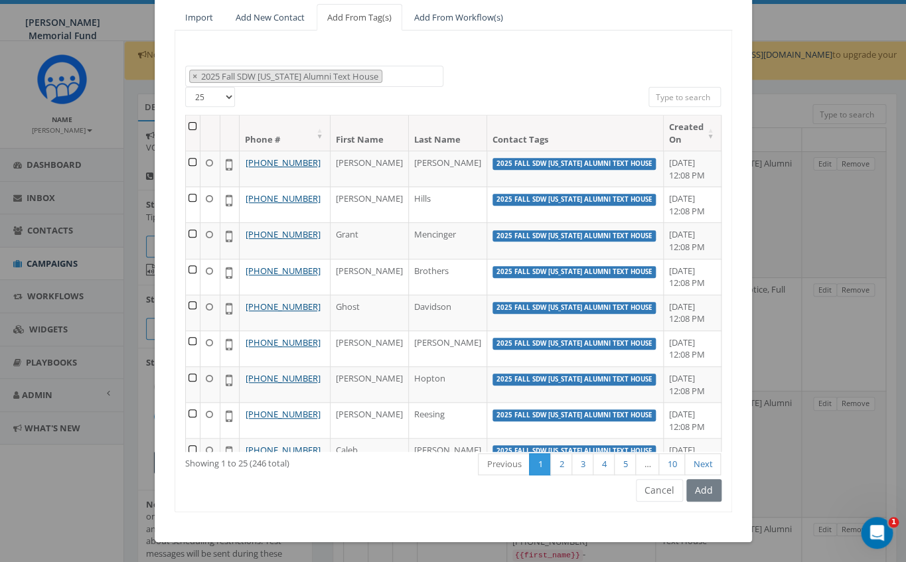
click at [196, 126] on th at bounding box center [193, 132] width 15 height 35
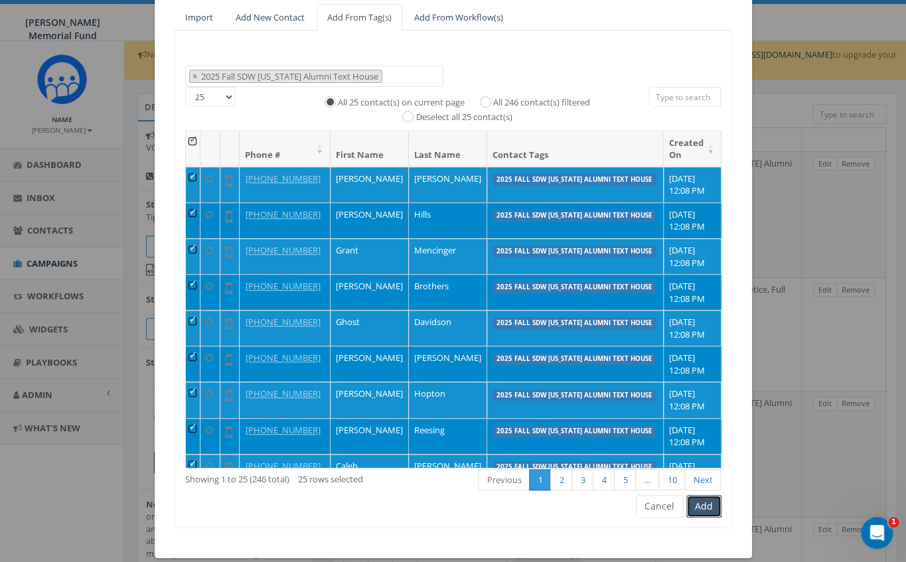
click at [706, 508] on button "Add" at bounding box center [703, 506] width 35 height 23
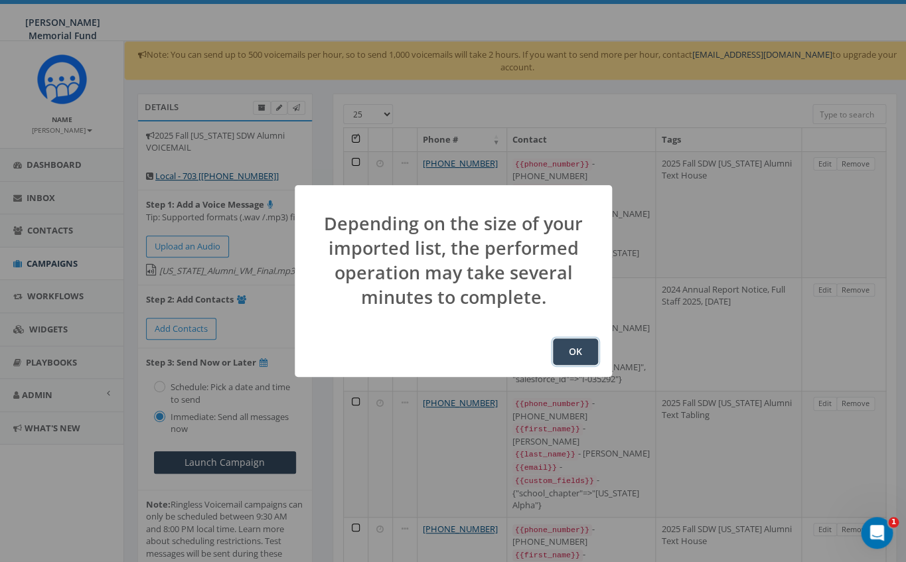
click at [590, 350] on button "OK" at bounding box center [575, 351] width 45 height 27
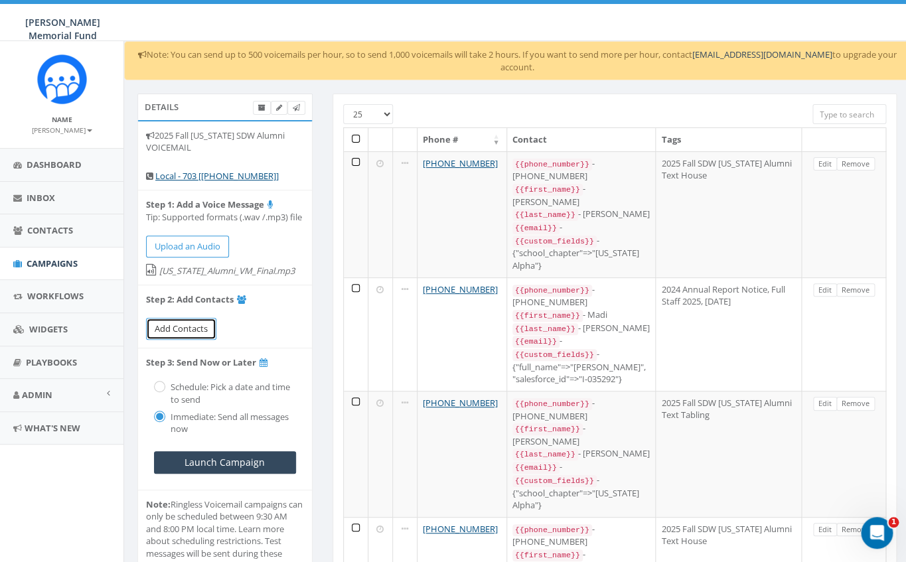
click at [198, 329] on span "Add Contacts" at bounding box center [181, 329] width 53 height 12
select select
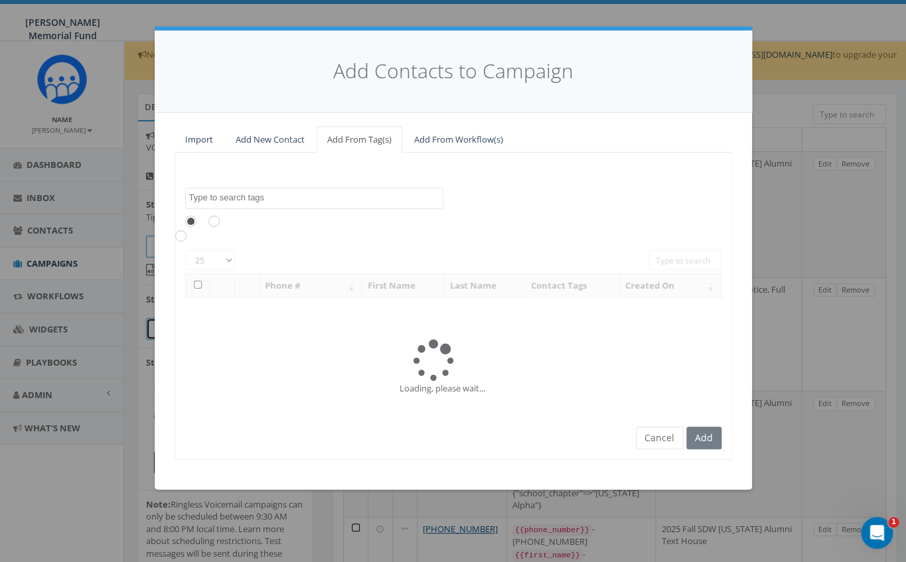
scroll to position [474, 0]
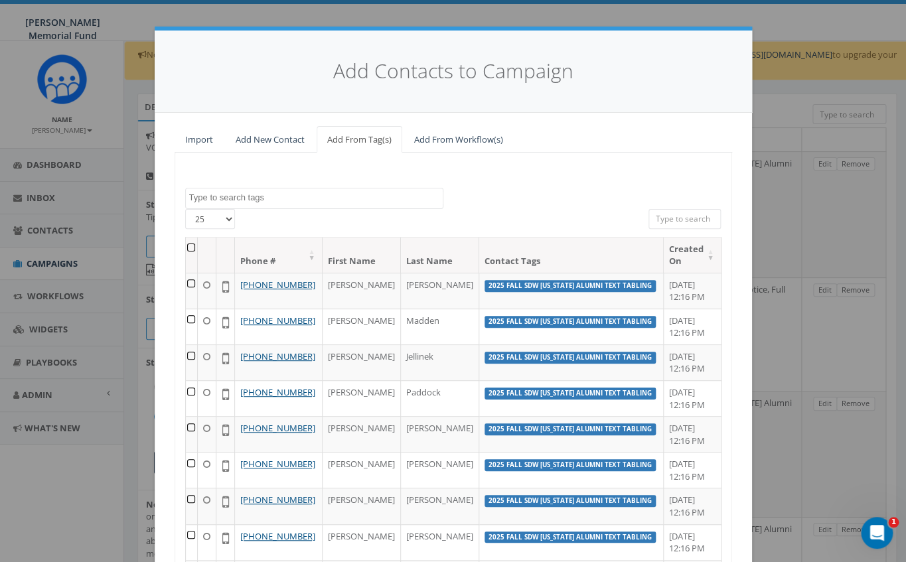
click at [204, 199] on textarea "Search" at bounding box center [316, 198] width 254 height 12
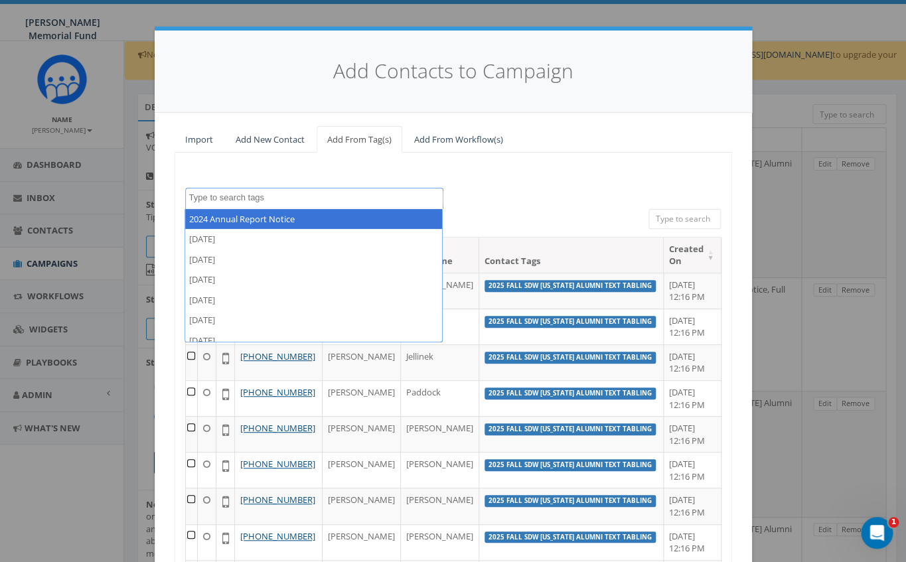
paste textarea "2025 Fall SDW [US_STATE] Alumni Text Tabling"
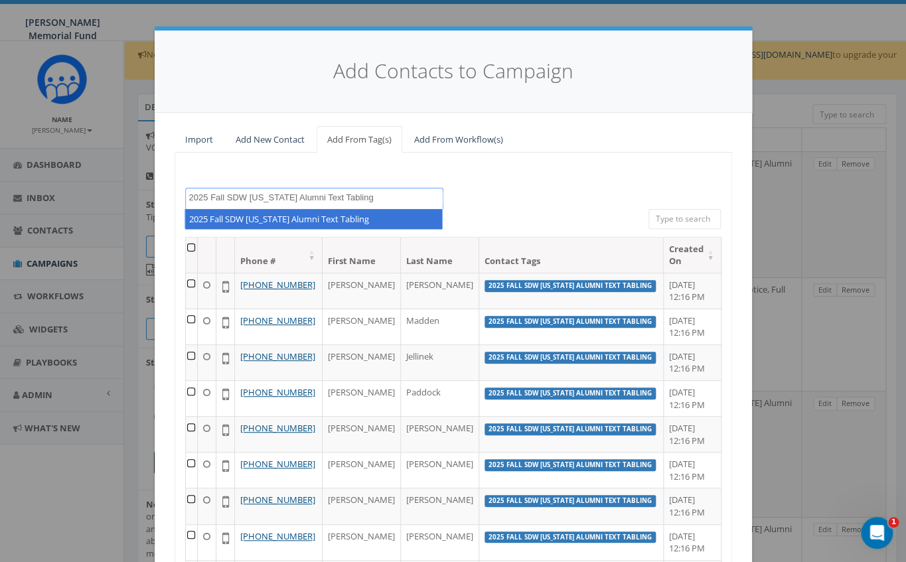
type textarea "2025 Fall SDW [US_STATE] Alumni Text Tabling"
select select "2025 Fall SDW [US_STATE] Alumni Text Tabling"
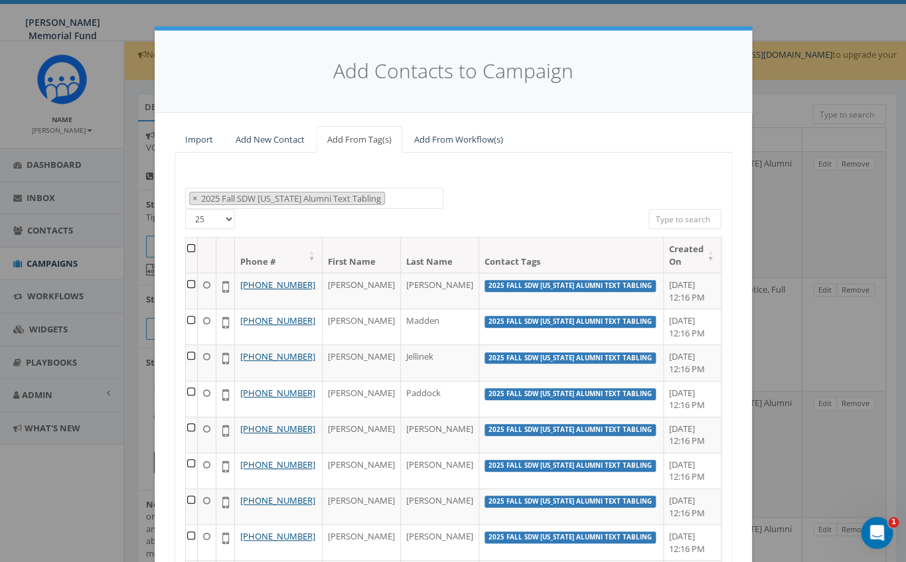
click at [196, 248] on th at bounding box center [192, 255] width 12 height 35
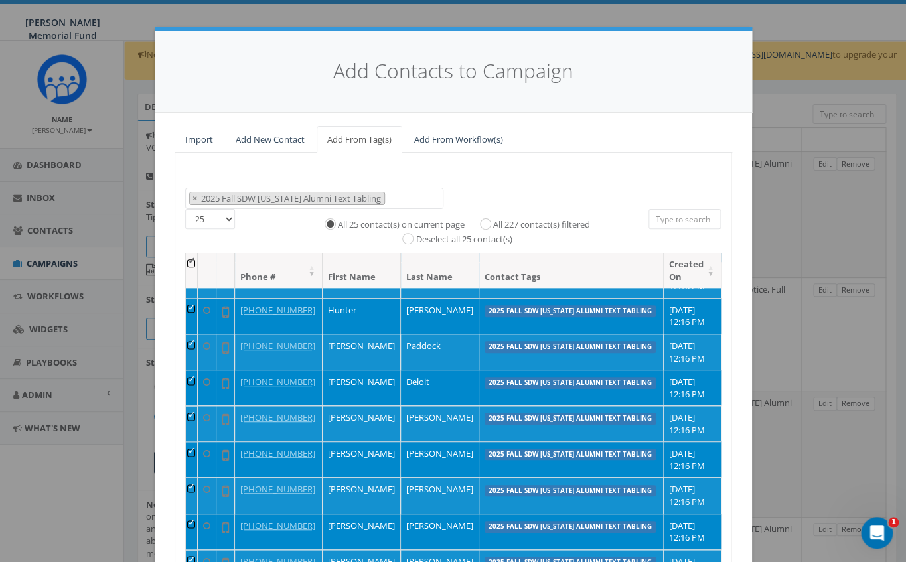
scroll to position [138, 0]
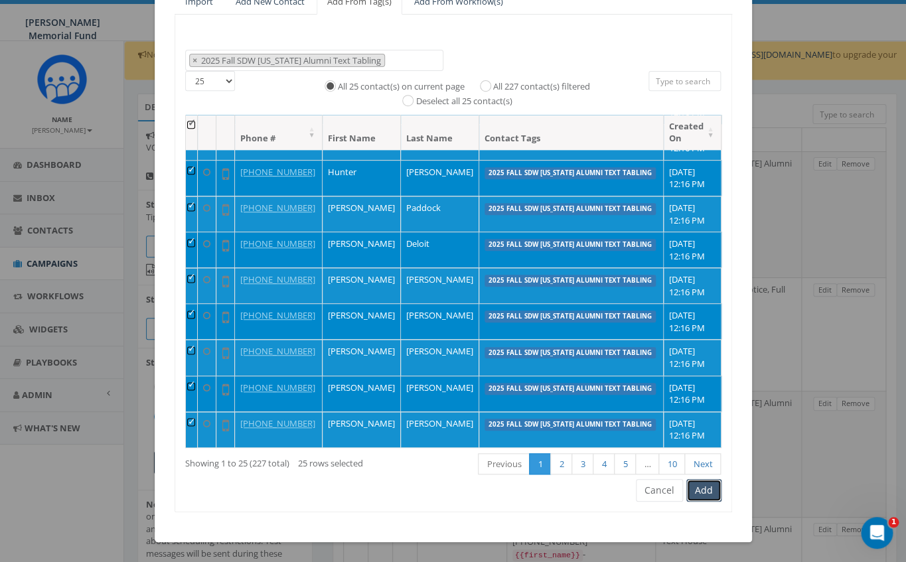
click at [705, 488] on button "Add" at bounding box center [703, 490] width 35 height 23
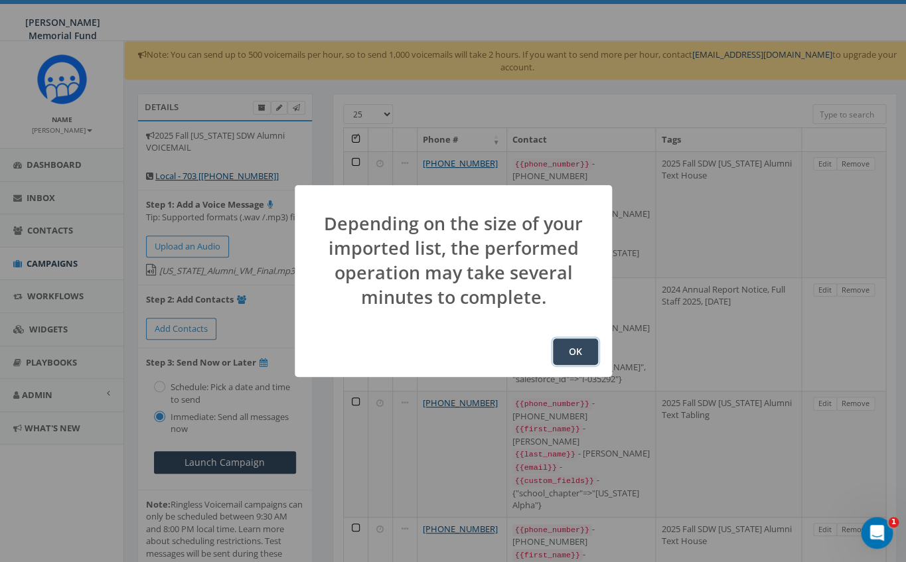
click at [587, 349] on button "OK" at bounding box center [575, 351] width 45 height 27
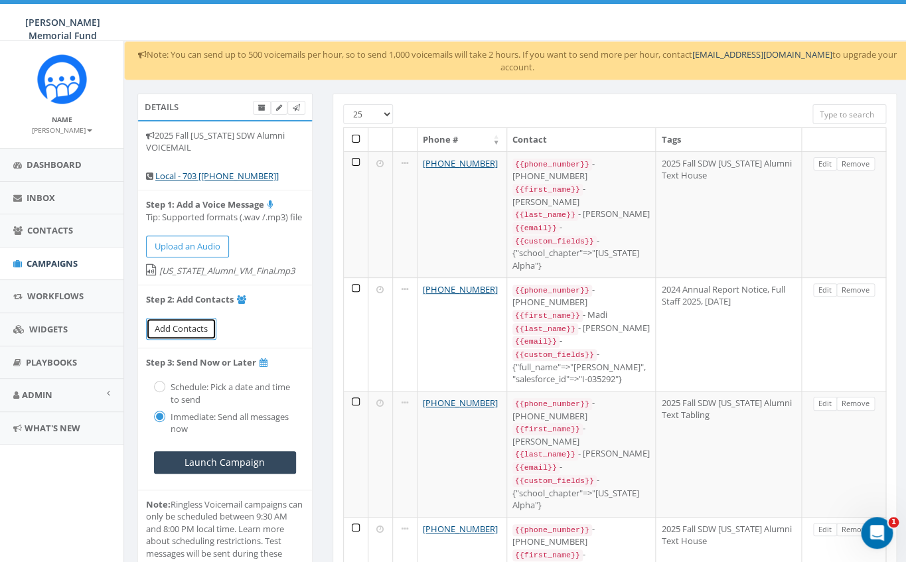
click at [192, 328] on span "Add Contacts" at bounding box center [181, 329] width 53 height 12
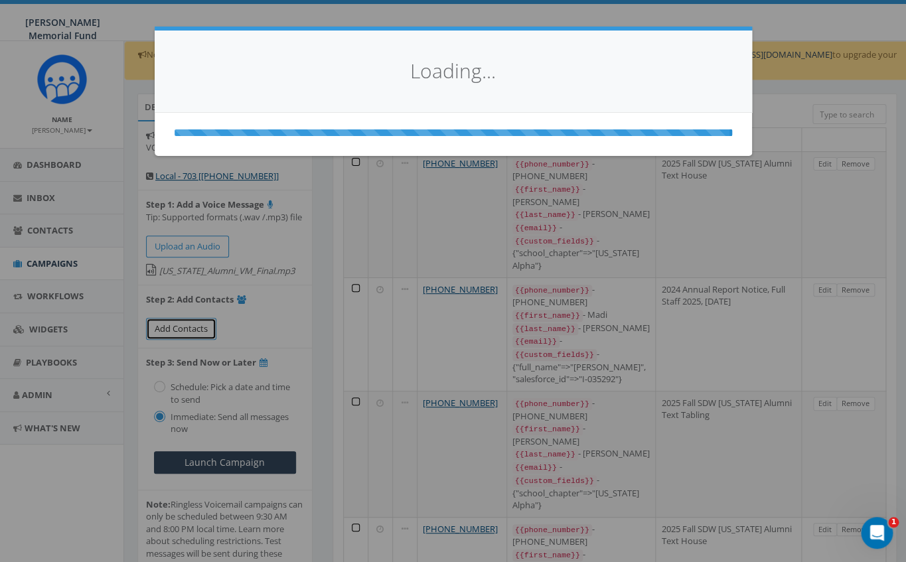
select select
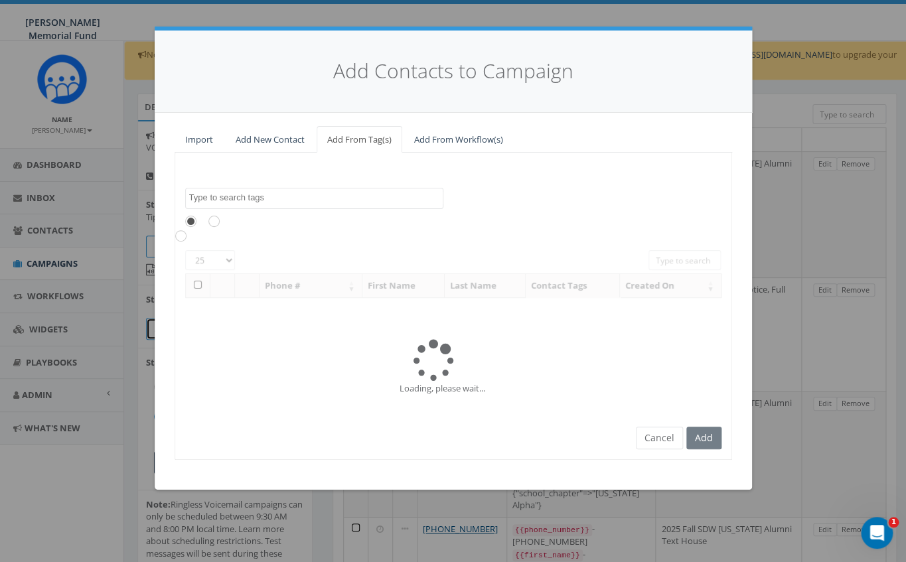
scroll to position [488, 0]
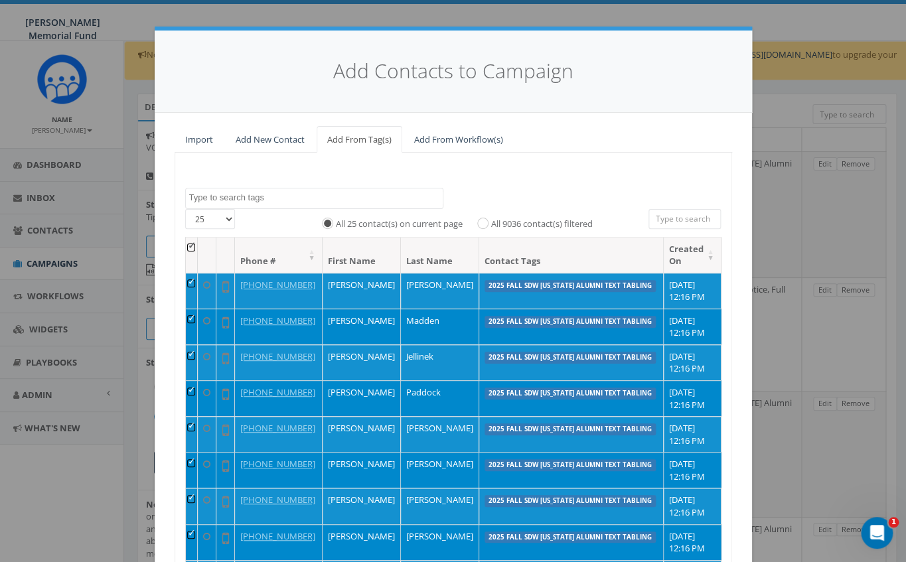
click at [250, 196] on textarea "Search" at bounding box center [316, 198] width 254 height 12
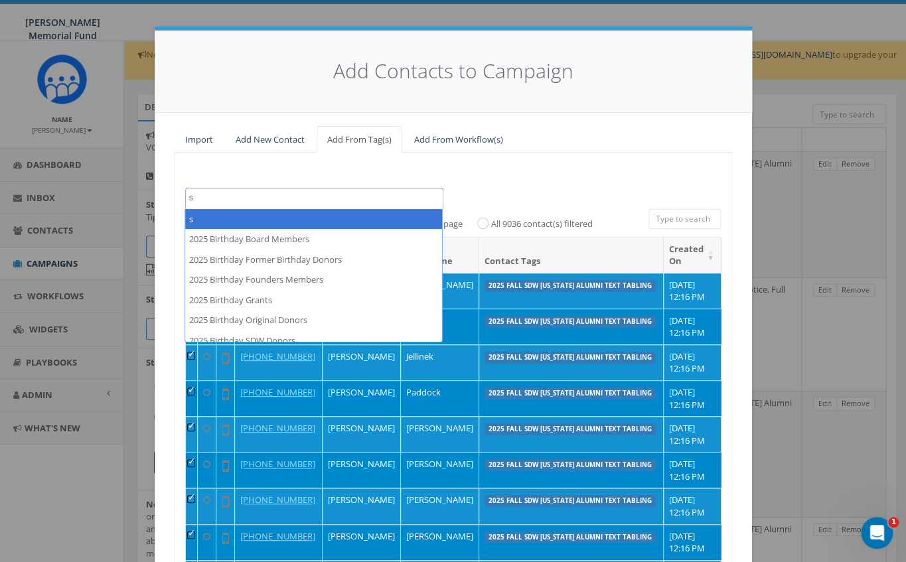
scroll to position [0, 0]
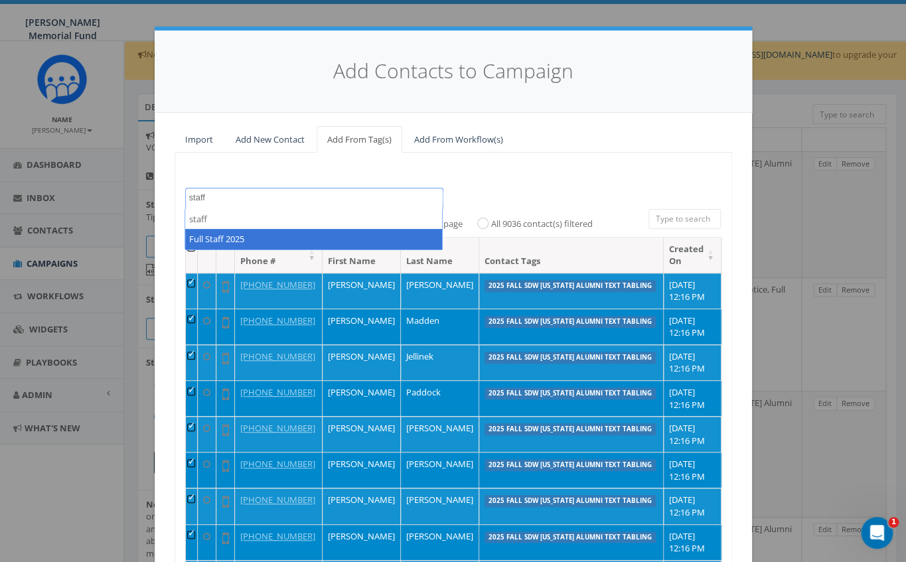
type textarea "staff"
select select "Full Staff 2025"
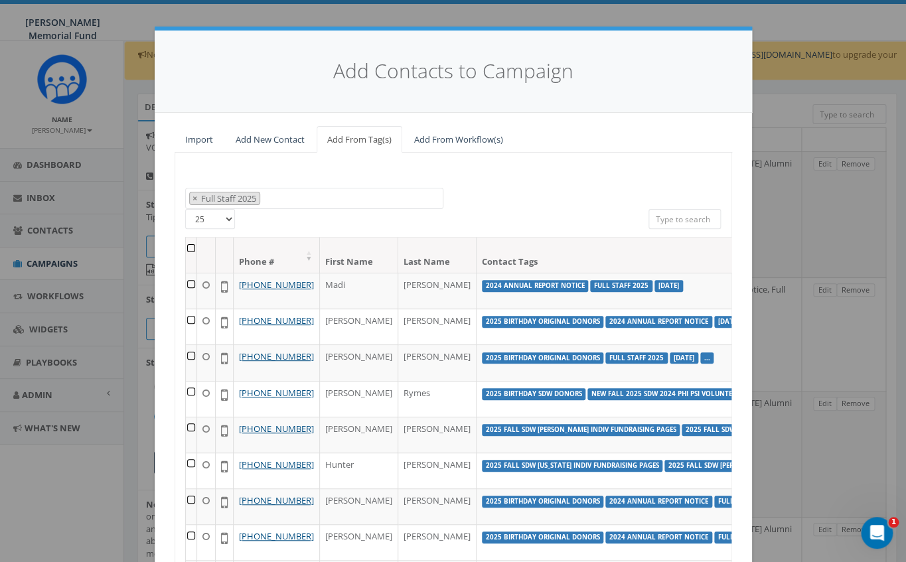
click at [192, 248] on th at bounding box center [191, 255] width 11 height 35
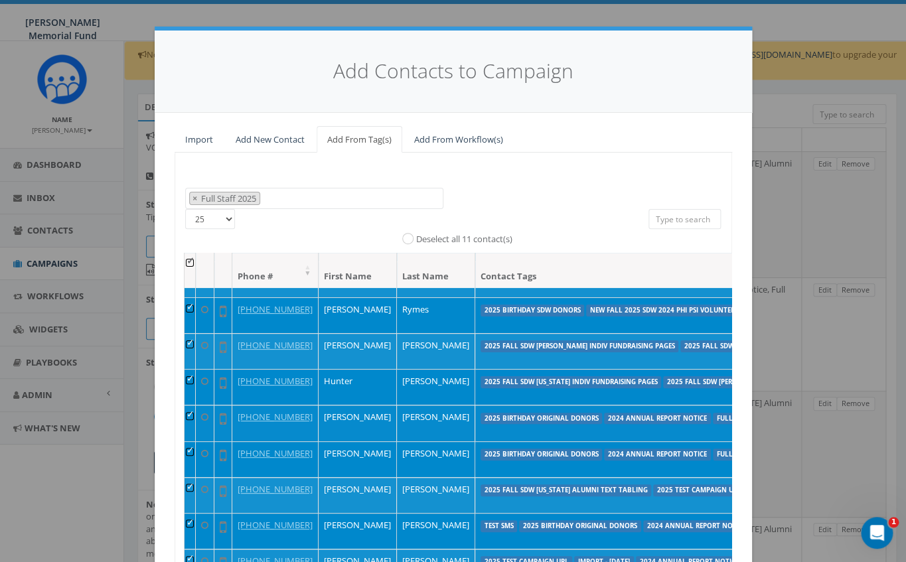
scroll to position [85, 1]
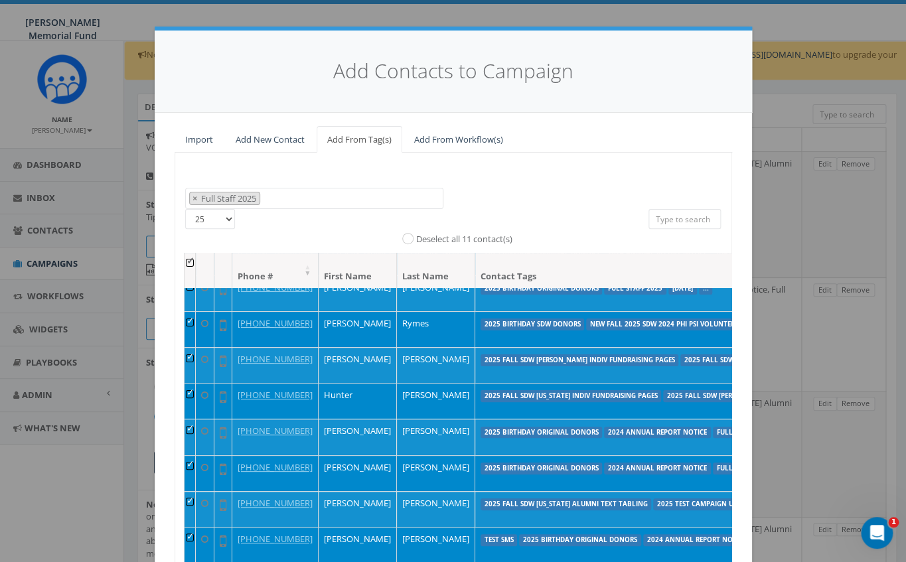
click at [189, 347] on td at bounding box center [190, 329] width 11 height 36
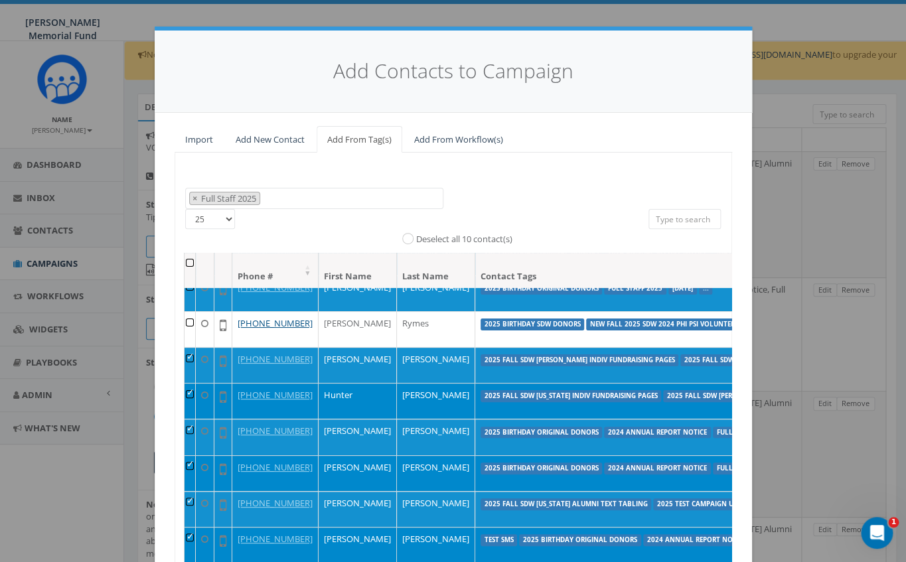
scroll to position [138, 0]
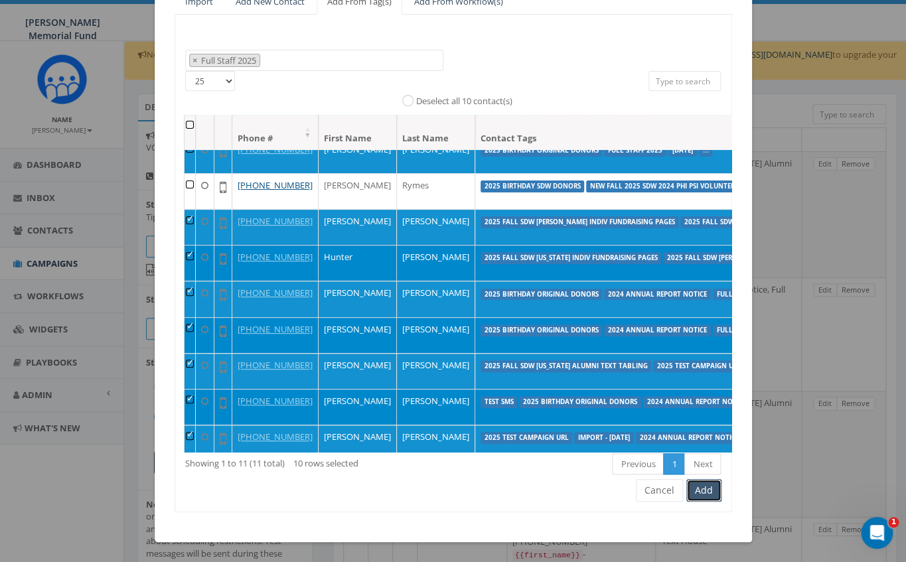
click at [709, 488] on button "Add" at bounding box center [703, 490] width 35 height 23
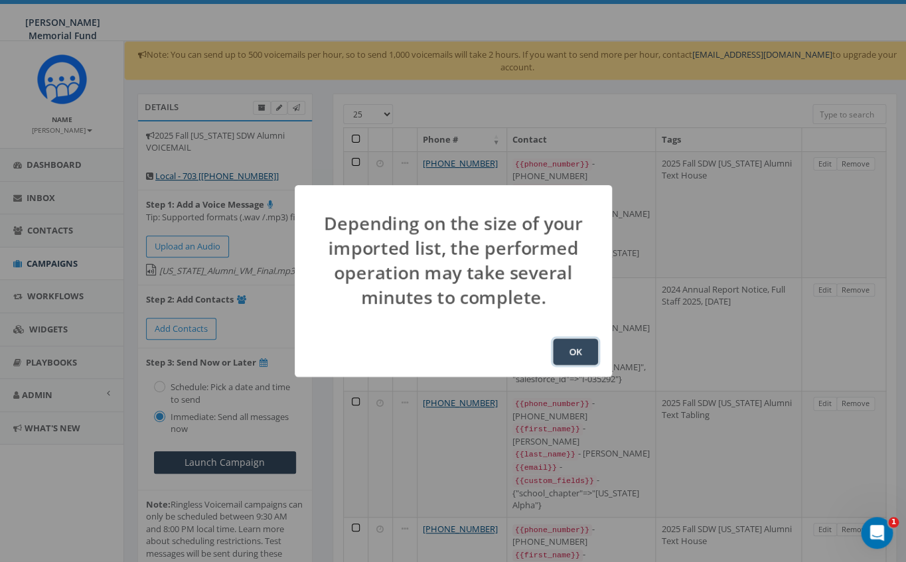
click at [583, 348] on button "OK" at bounding box center [575, 351] width 45 height 27
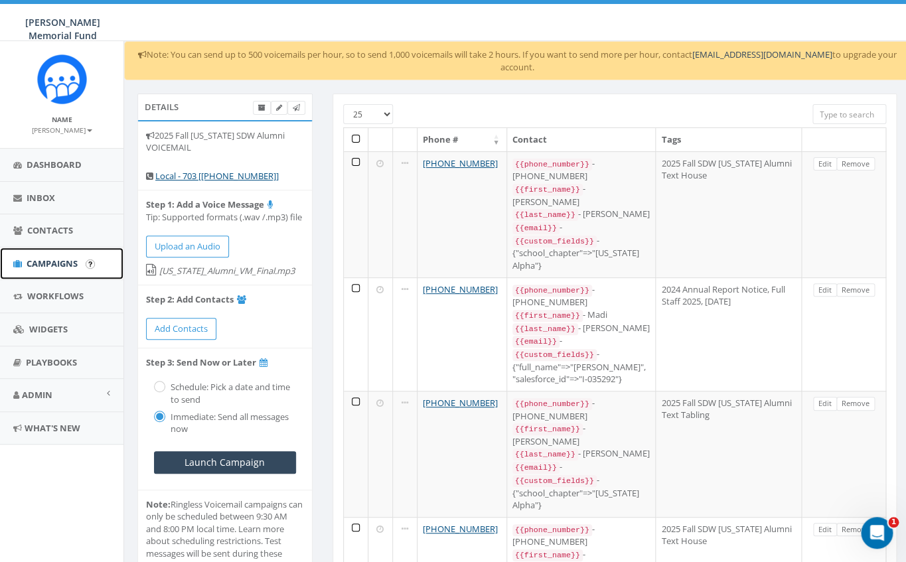
click at [58, 262] on span "Campaigns" at bounding box center [52, 264] width 51 height 12
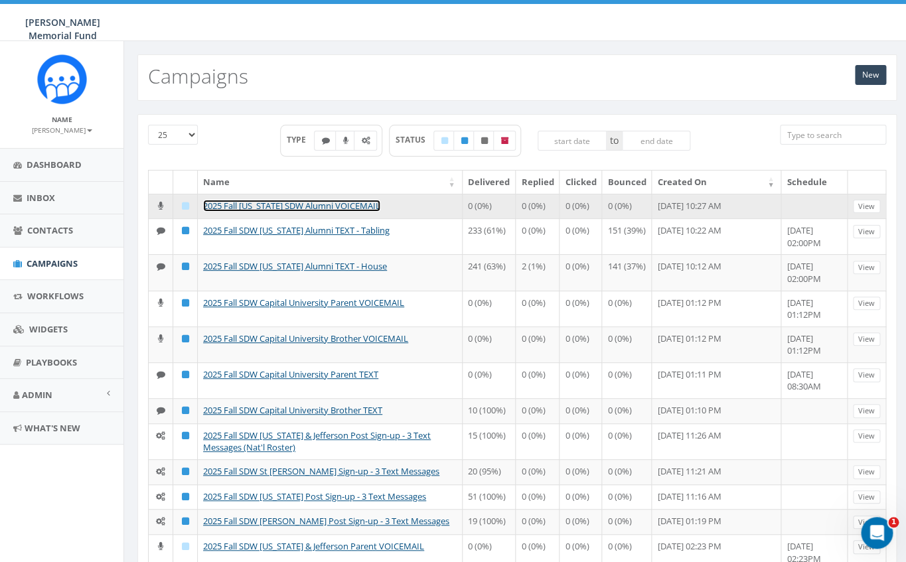
click at [344, 204] on link "2025 Fall [US_STATE] SDW Alumni VOICEMAIL" at bounding box center [291, 206] width 177 height 12
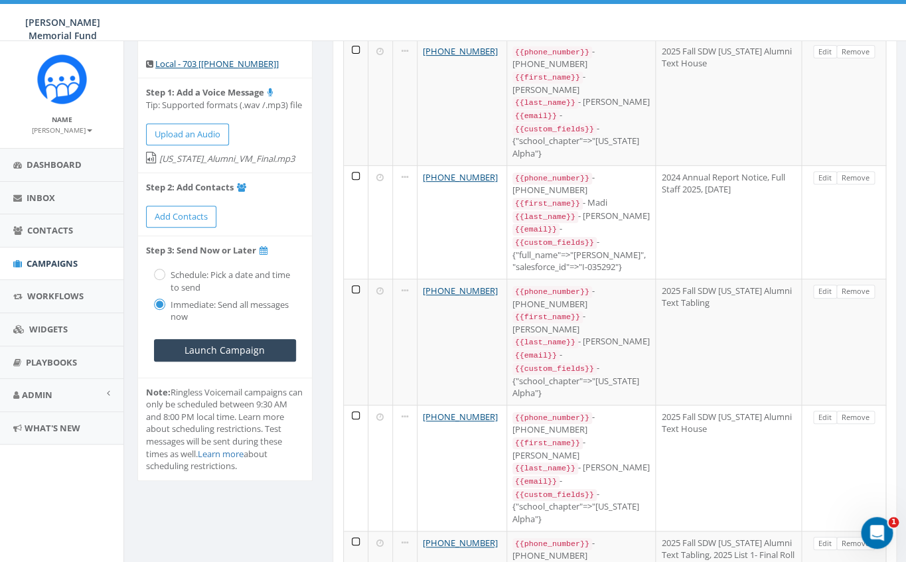
scroll to position [108, 0]
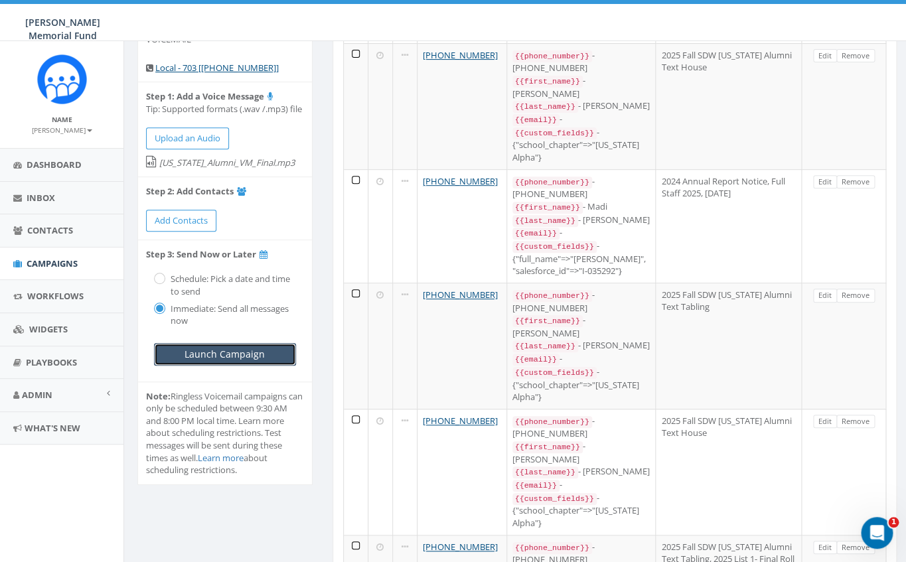
click at [219, 354] on input "Launch Campaign" at bounding box center [225, 354] width 142 height 23
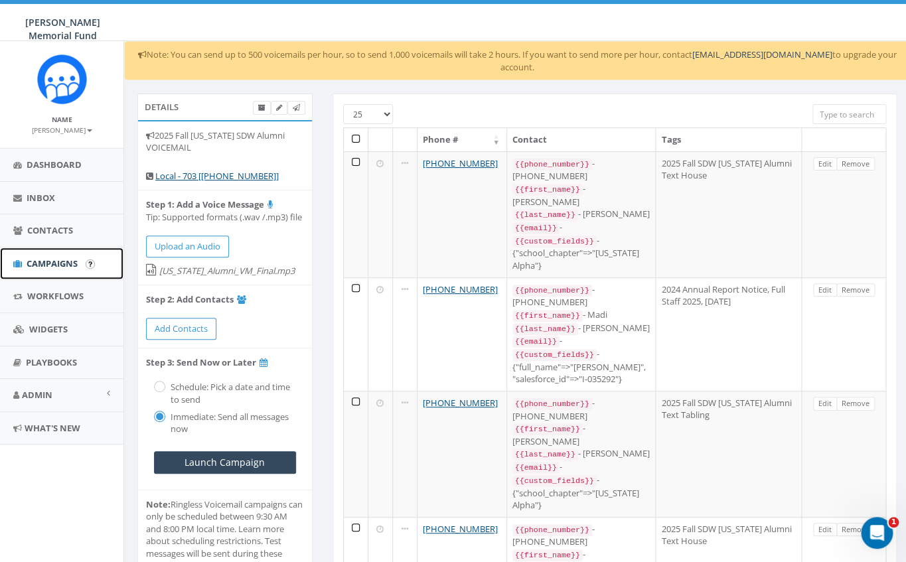
click at [62, 257] on link "Campaigns" at bounding box center [61, 264] width 123 height 33
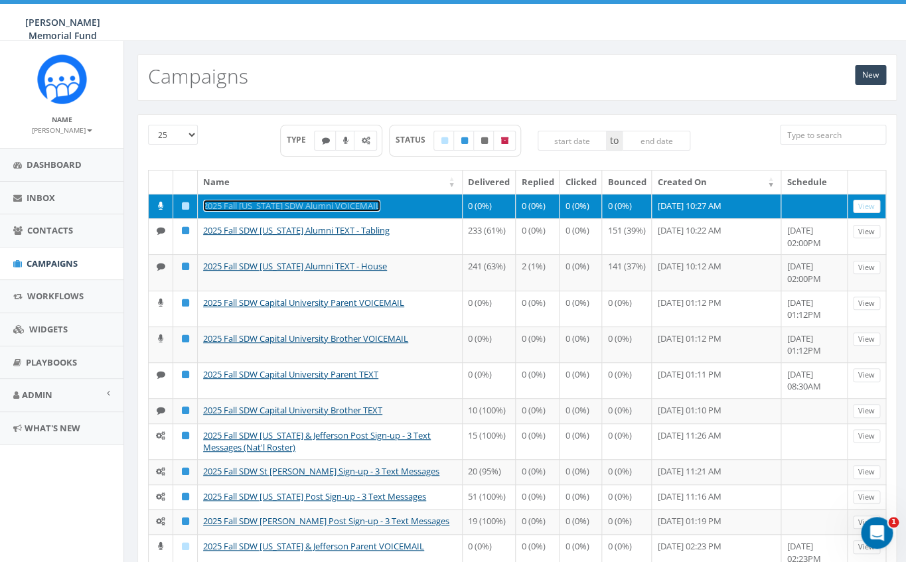
click at [335, 207] on link "2025 Fall [US_STATE] SDW Alumni VOICEMAIL" at bounding box center [291, 206] width 177 height 12
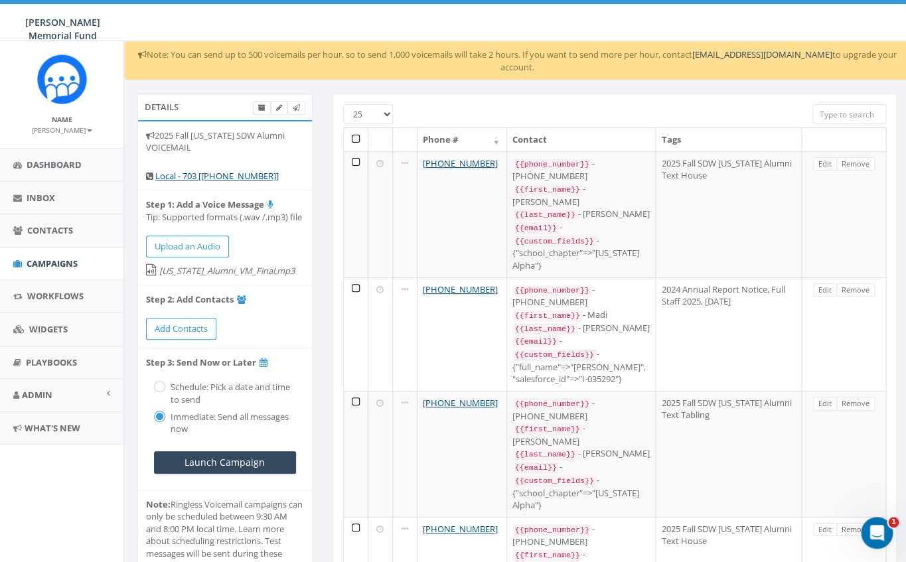
click at [166, 386] on div "Schedule: Pick a date and time to send" at bounding box center [225, 390] width 142 height 29
click at [161, 389] on input "radio" at bounding box center [158, 388] width 9 height 9
radio input "true"
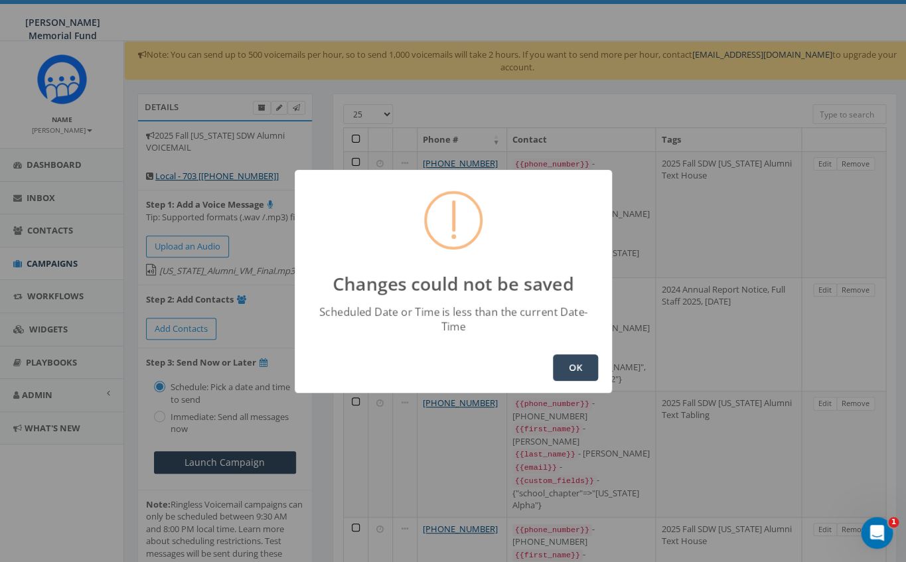
click at [582, 358] on button "OK" at bounding box center [575, 367] width 45 height 27
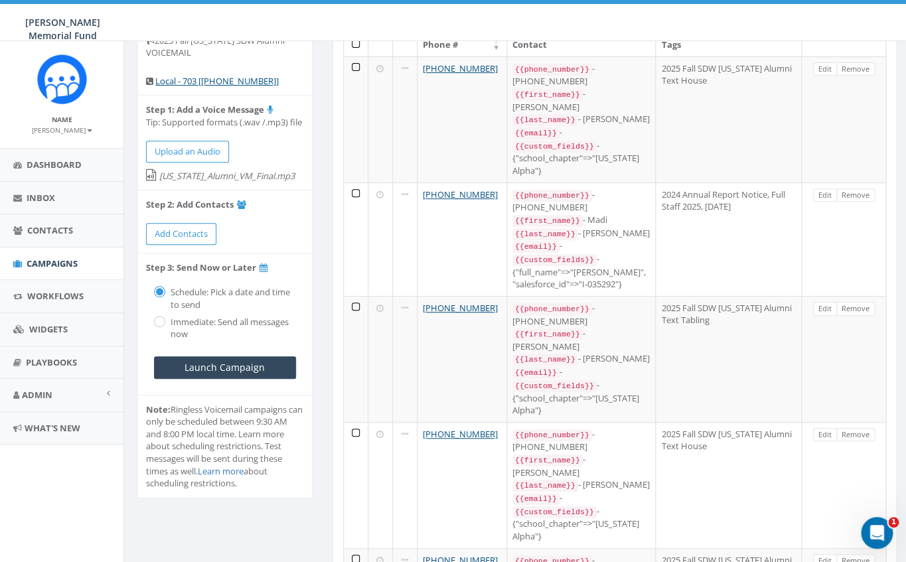
scroll to position [86, 0]
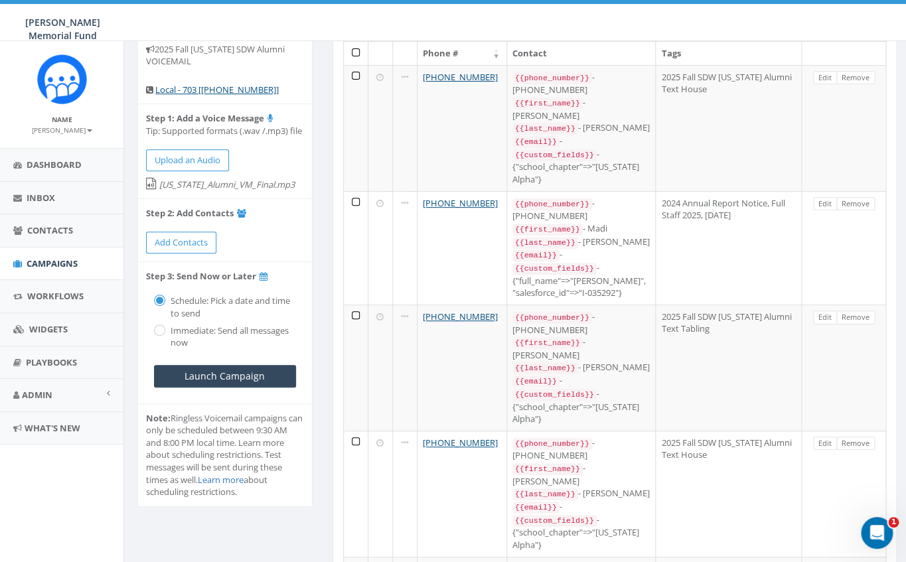
click at [167, 299] on label "Schedule: Pick a date and time to send" at bounding box center [231, 307] width 129 height 25
click at [161, 334] on input "radio" at bounding box center [158, 331] width 9 height 9
radio input "true"
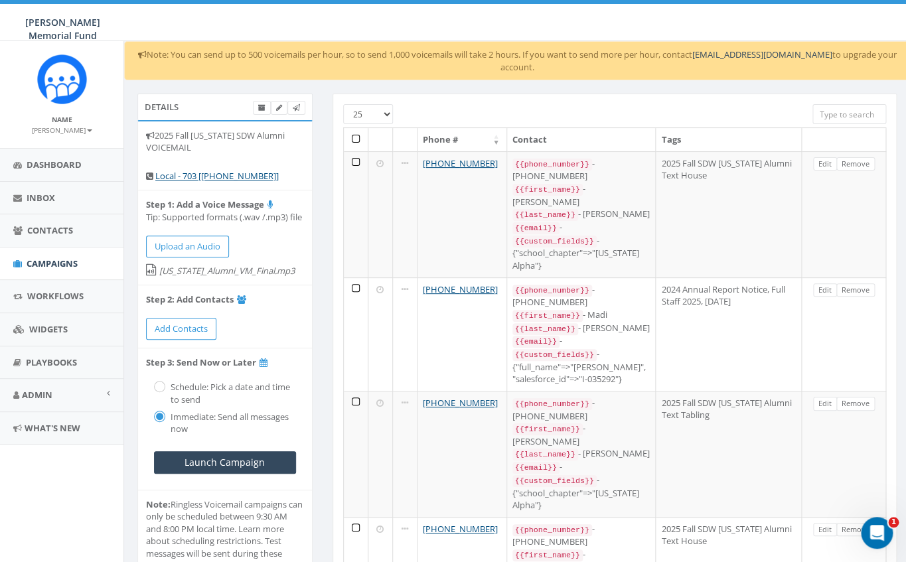
click at [167, 384] on label "Schedule: Pick a date and time to send" at bounding box center [231, 393] width 129 height 25
click at [161, 386] on input "radio" at bounding box center [158, 388] width 9 height 9
radio input "true"
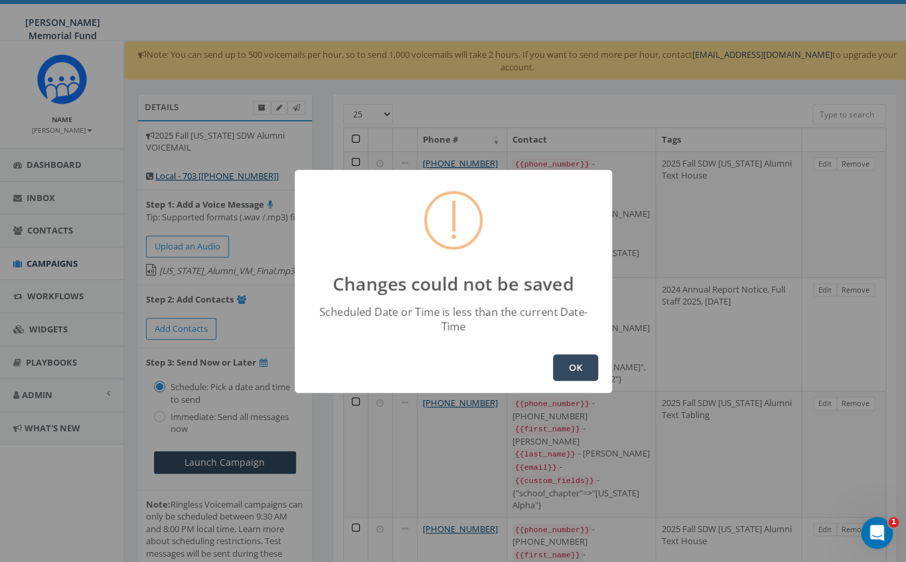
click at [570, 356] on button "OK" at bounding box center [575, 367] width 45 height 27
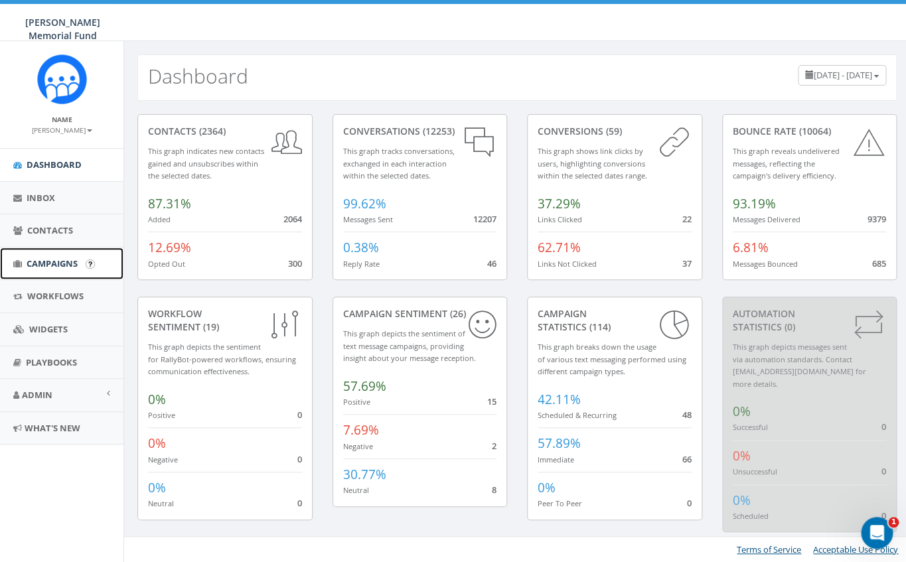
click at [60, 263] on span "Campaigns" at bounding box center [52, 264] width 51 height 12
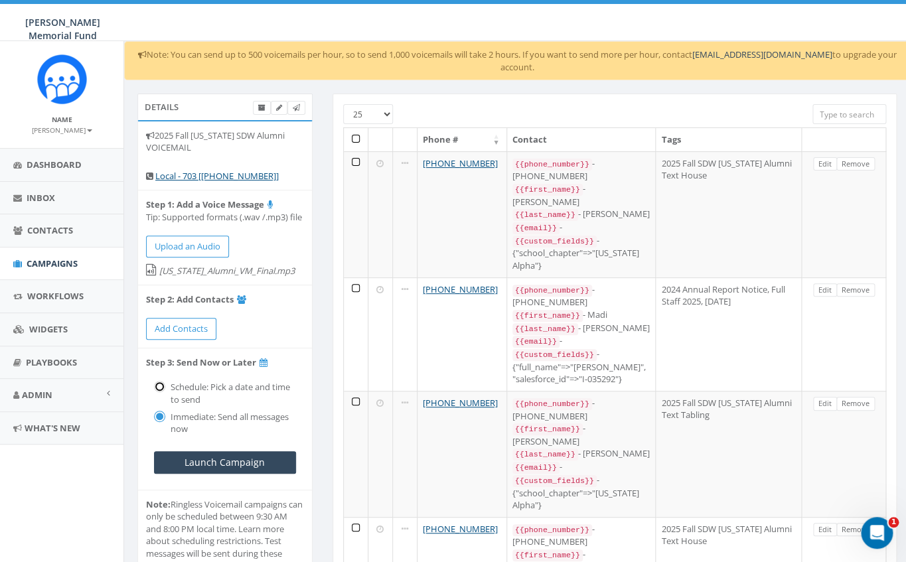
click at [160, 384] on input "radio" at bounding box center [158, 388] width 9 height 9
radio input "true"
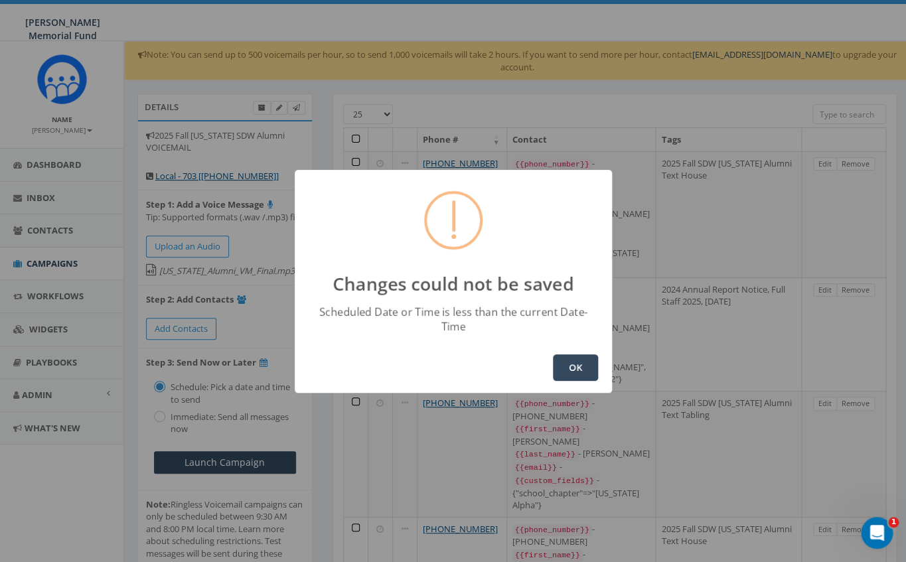
click at [587, 354] on button "OK" at bounding box center [575, 367] width 45 height 27
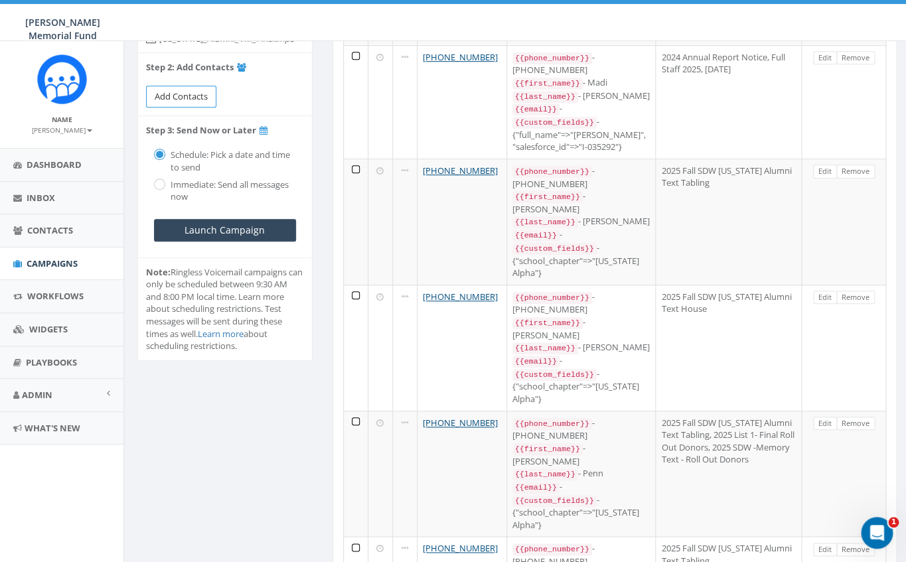
scroll to position [234, 0]
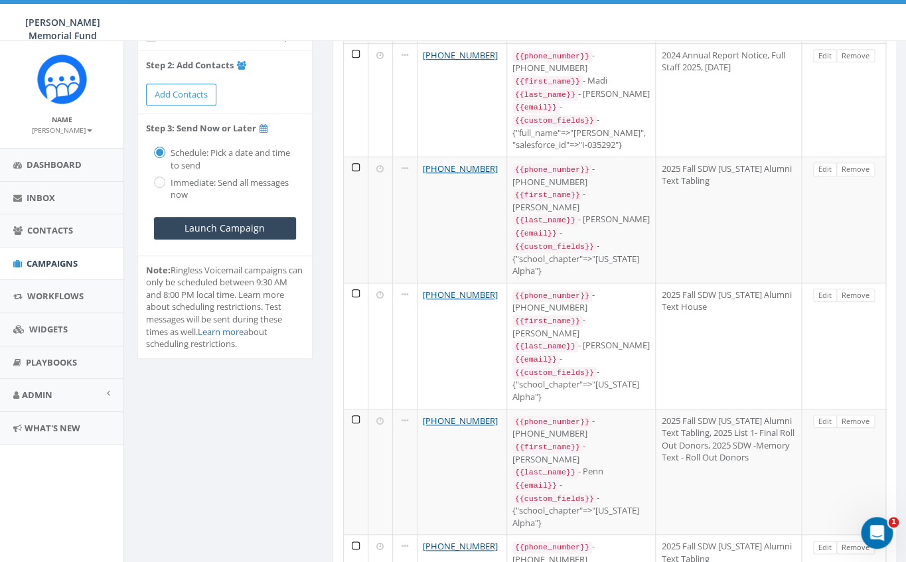
click at [196, 305] on span "Note: Ringless Voicemail campaigns can only be scheduled between 9:30 AM and 8:…" at bounding box center [224, 307] width 157 height 86
click at [201, 225] on input "Launch Campaign" at bounding box center [225, 228] width 142 height 23
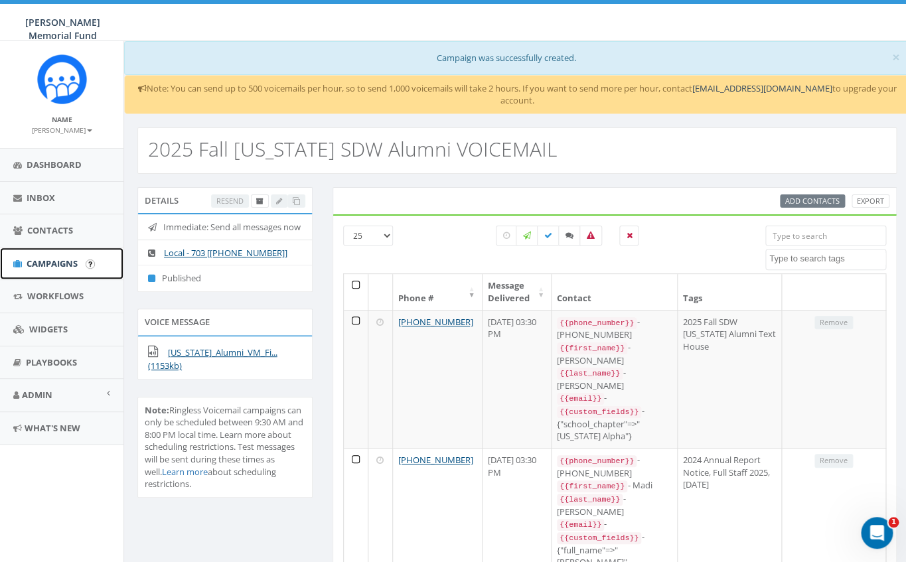
click at [54, 264] on span "Campaigns" at bounding box center [52, 264] width 51 height 12
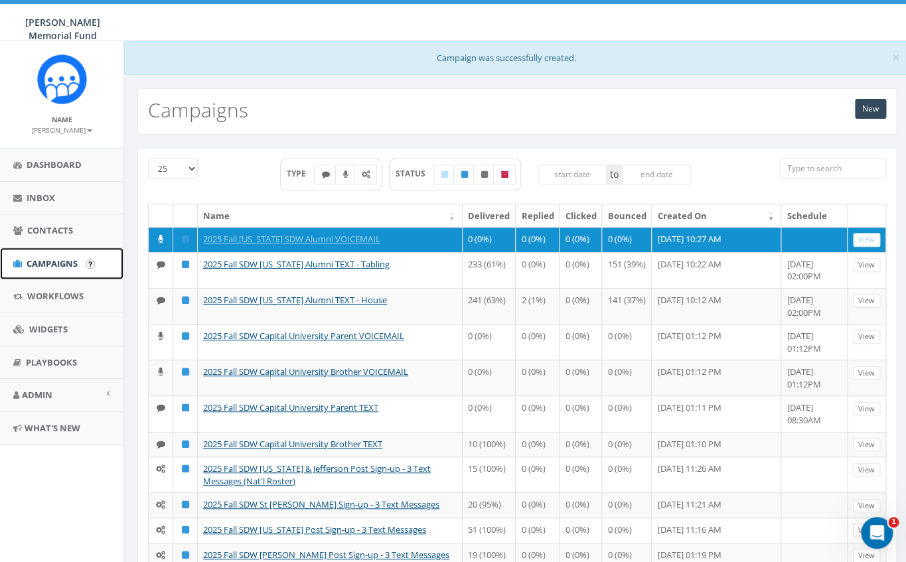
click at [46, 265] on span "Campaigns" at bounding box center [52, 264] width 51 height 12
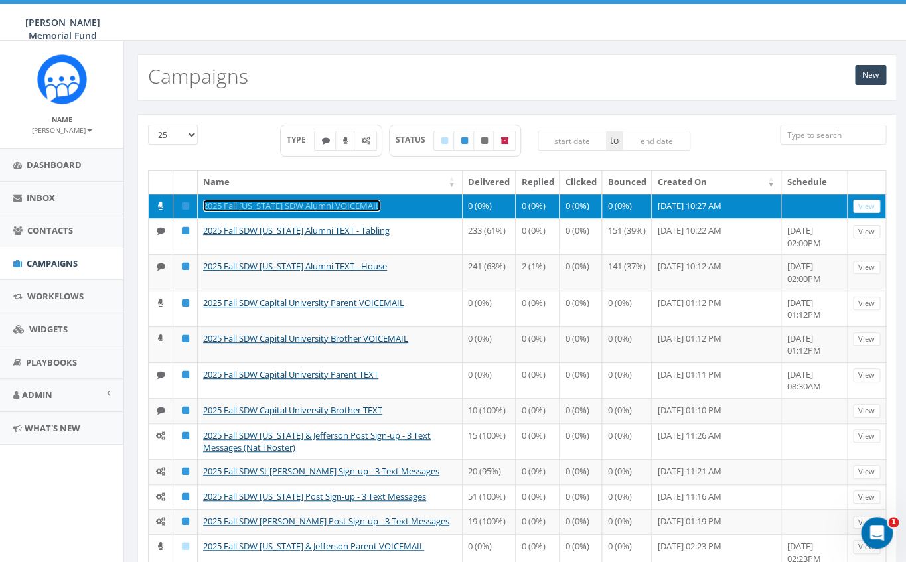
click at [232, 208] on link "2025 Fall [US_STATE] SDW Alumni VOICEMAIL" at bounding box center [291, 206] width 177 height 12
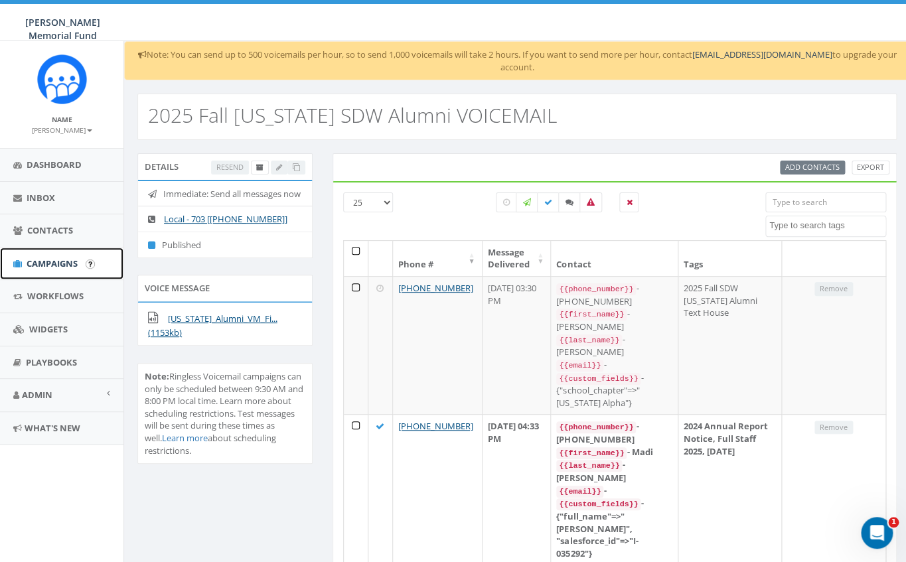
click at [58, 263] on span "Campaigns" at bounding box center [52, 264] width 51 height 12
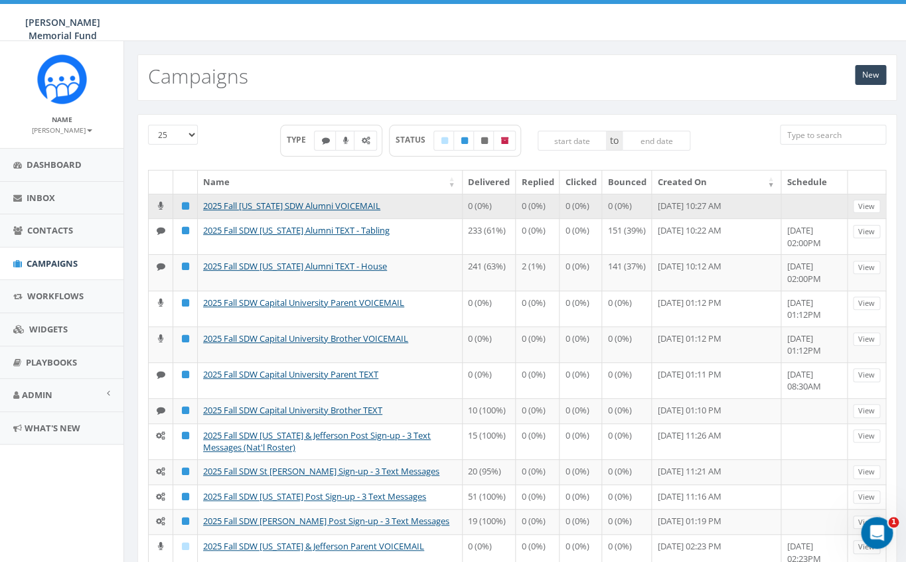
click at [241, 213] on td "2025 Fall [US_STATE] SDW Alumni VOICEMAIL" at bounding box center [330, 206] width 265 height 25
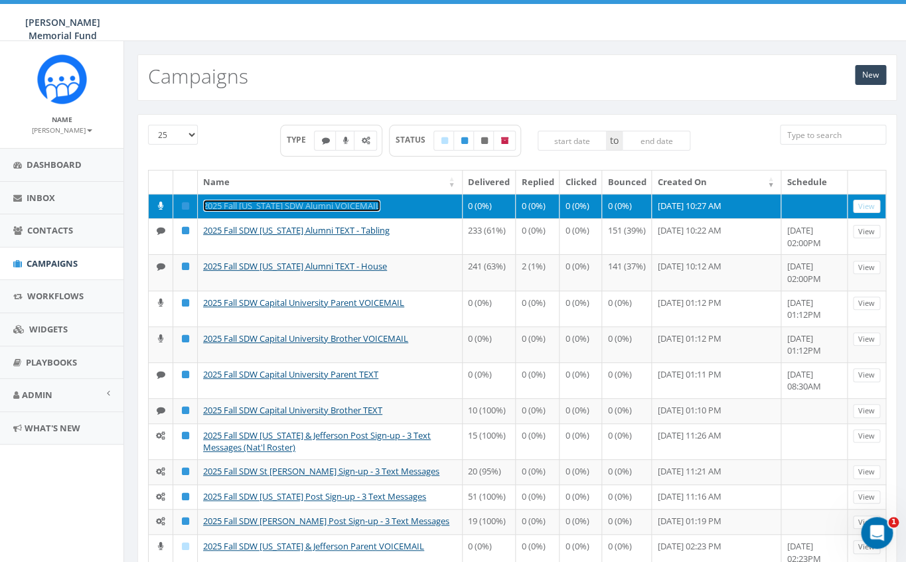
click at [244, 208] on link "2025 Fall [US_STATE] SDW Alumni VOICEMAIL" at bounding box center [291, 206] width 177 height 12
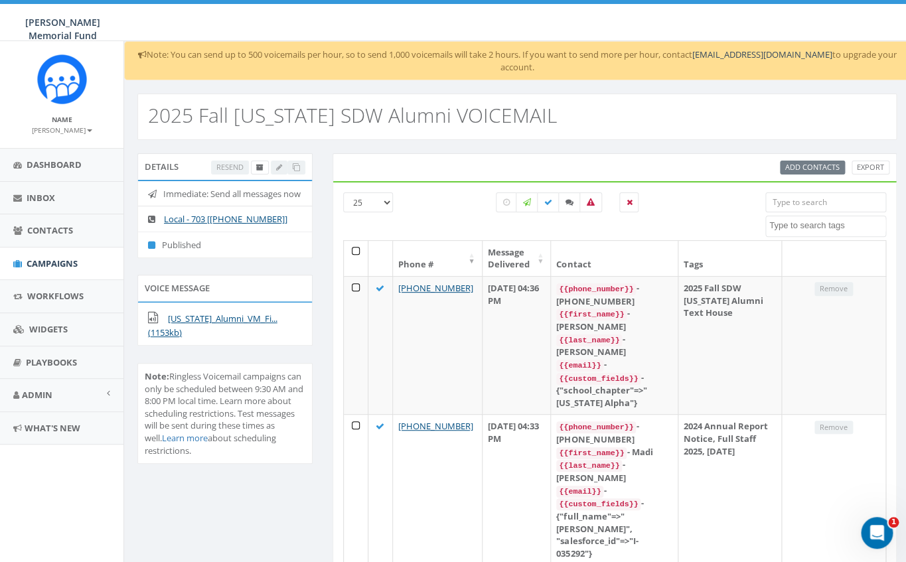
click at [802, 192] on input "search" at bounding box center [825, 202] width 121 height 20
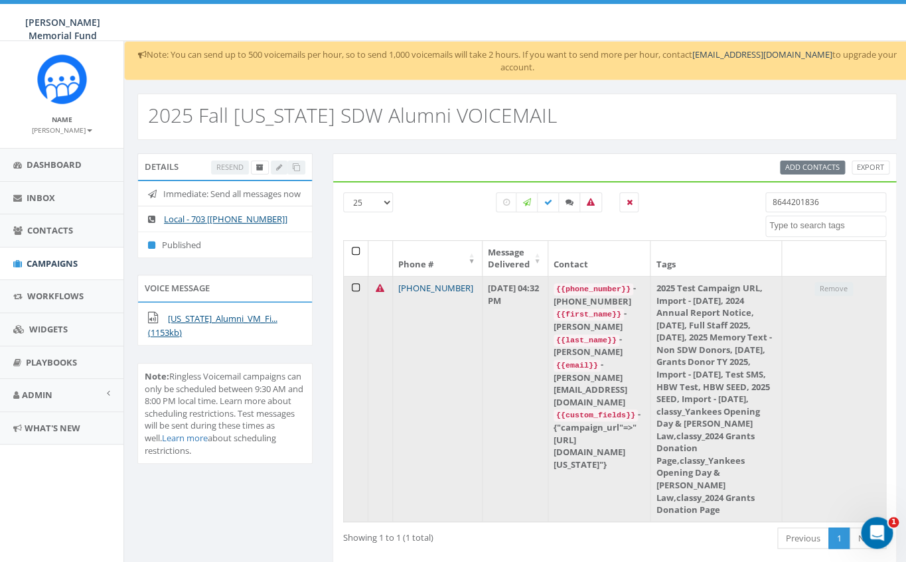
type input "8644201836"
click at [445, 282] on link "[PHONE_NUMBER]" at bounding box center [435, 288] width 75 height 12
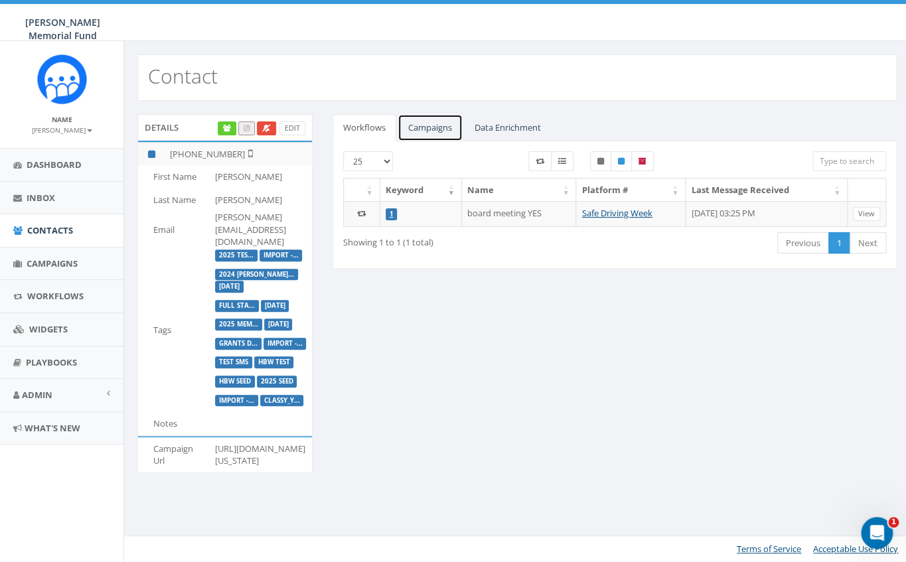
click at [429, 127] on link "Campaigns" at bounding box center [430, 127] width 65 height 27
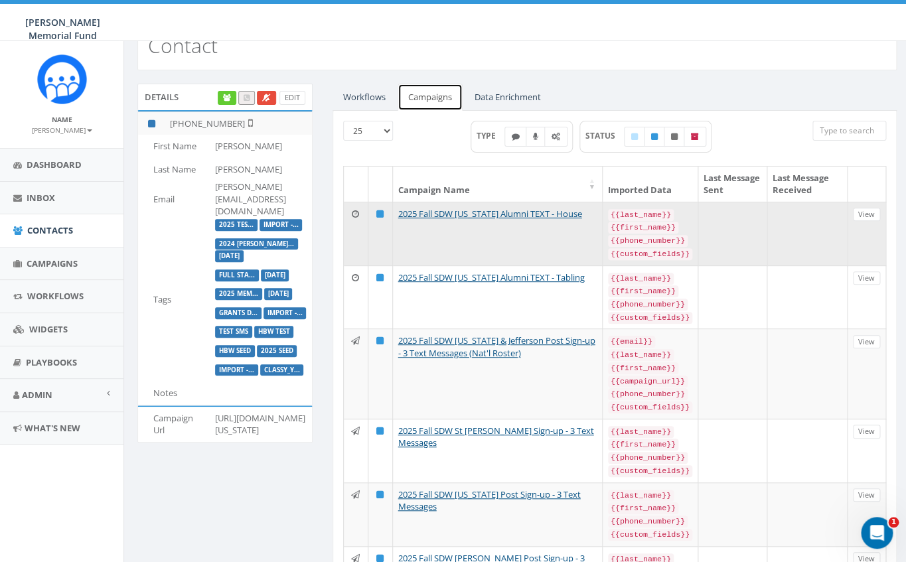
scroll to position [31, 0]
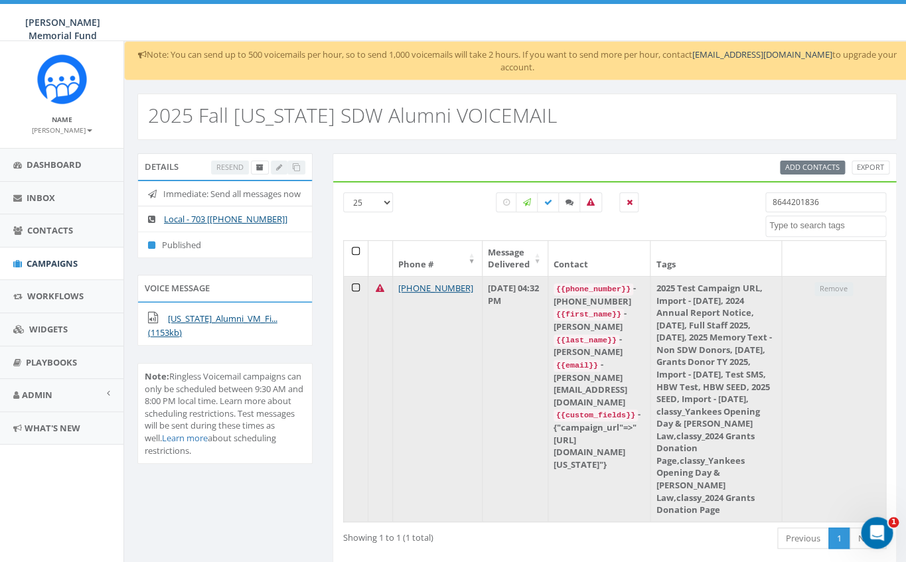
click at [379, 284] on icon at bounding box center [380, 288] width 9 height 9
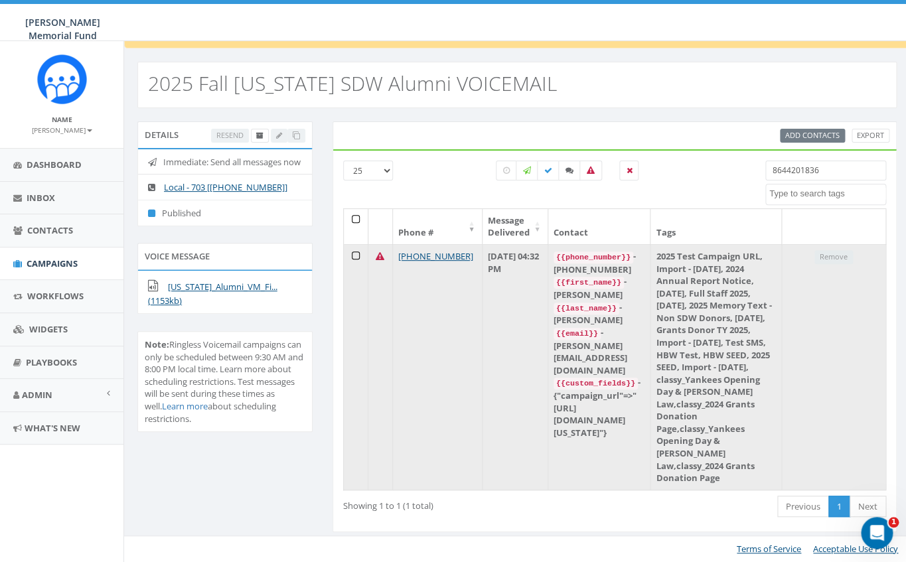
scroll to position [69, 0]
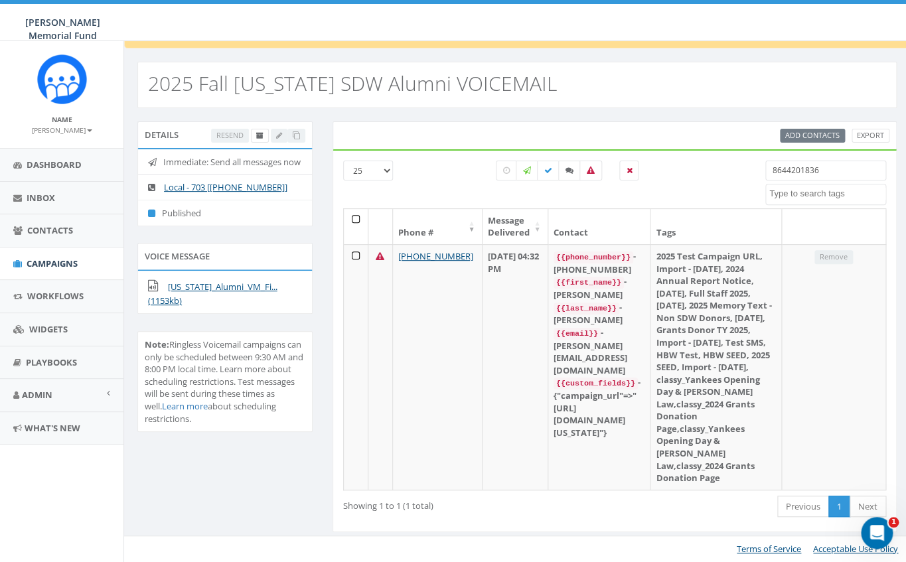
click at [537, 209] on th "Message Delivered" at bounding box center [516, 226] width 66 height 35
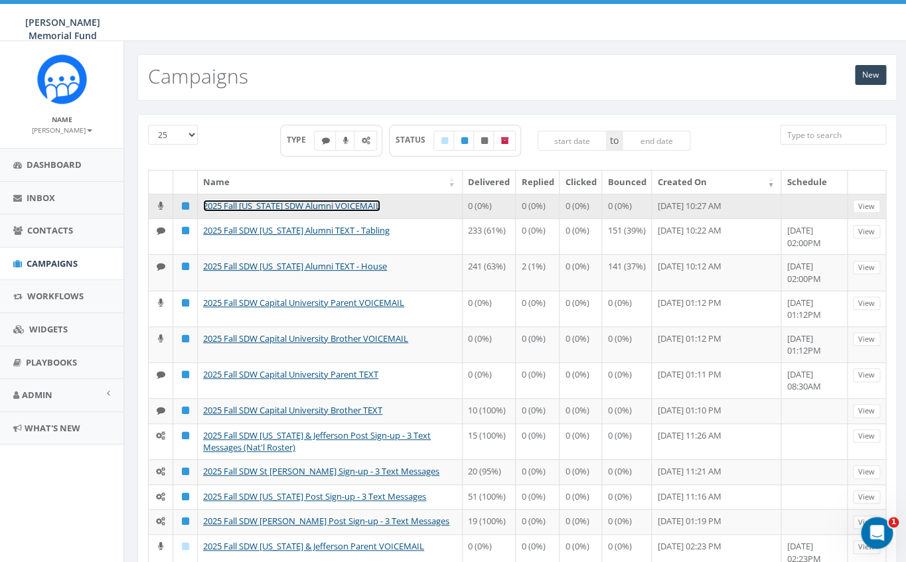
click at [336, 206] on link "2025 Fall [US_STATE] SDW Alumni VOICEMAIL" at bounding box center [291, 206] width 177 height 12
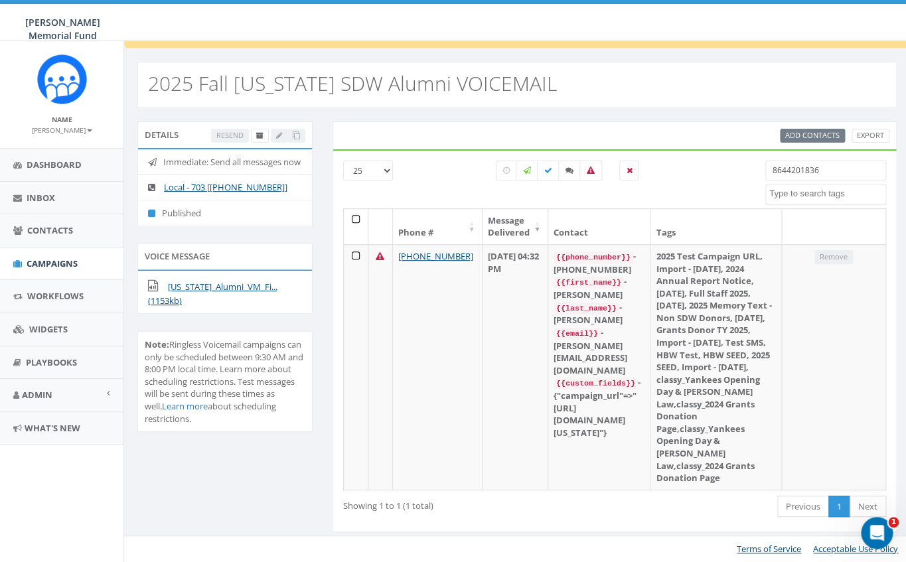
scroll to position [94, 0]
drag, startPoint x: 824, startPoint y: 98, endPoint x: 717, endPoint y: 93, distance: 107.0
click at [765, 161] on input "8644201836" at bounding box center [825, 171] width 121 height 20
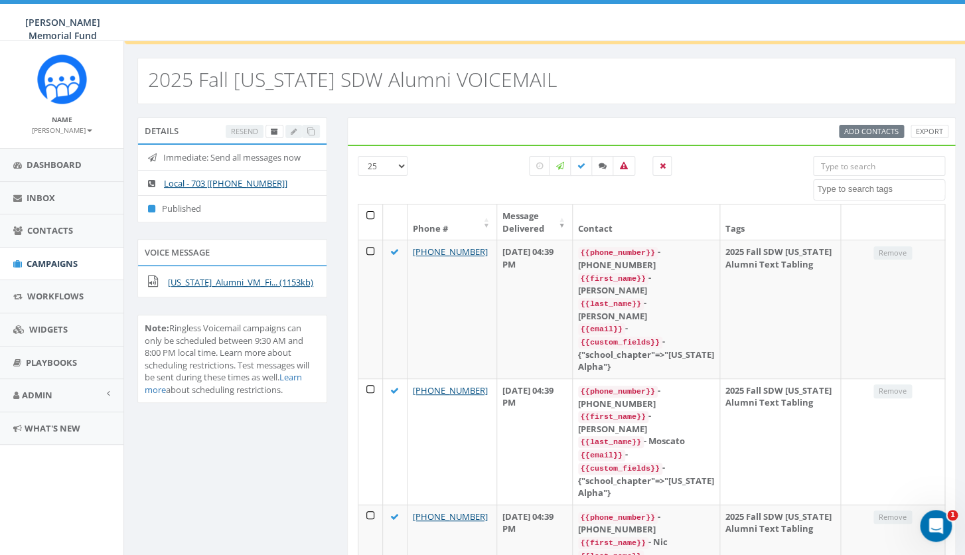
scroll to position [21, 0]
